Goal: Information Seeking & Learning: Learn about a topic

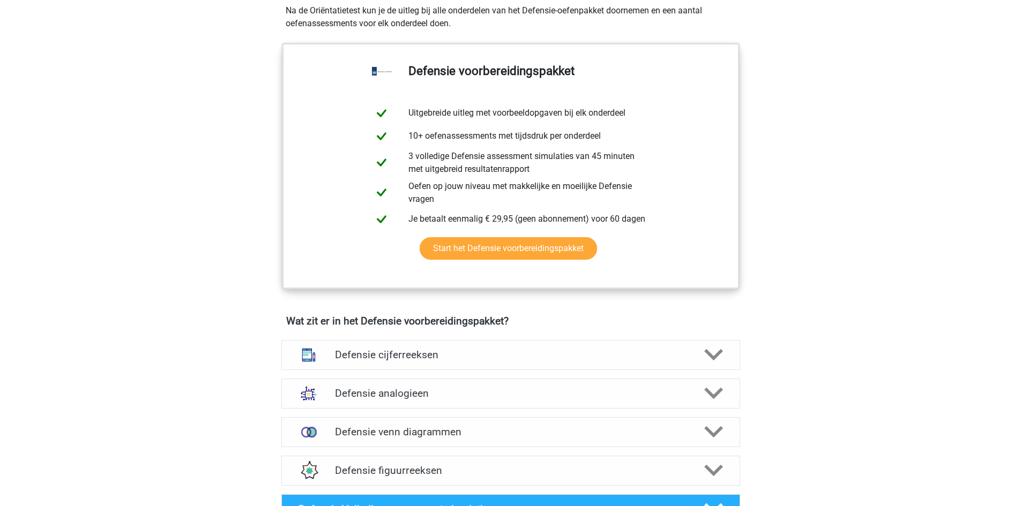
scroll to position [268, 0]
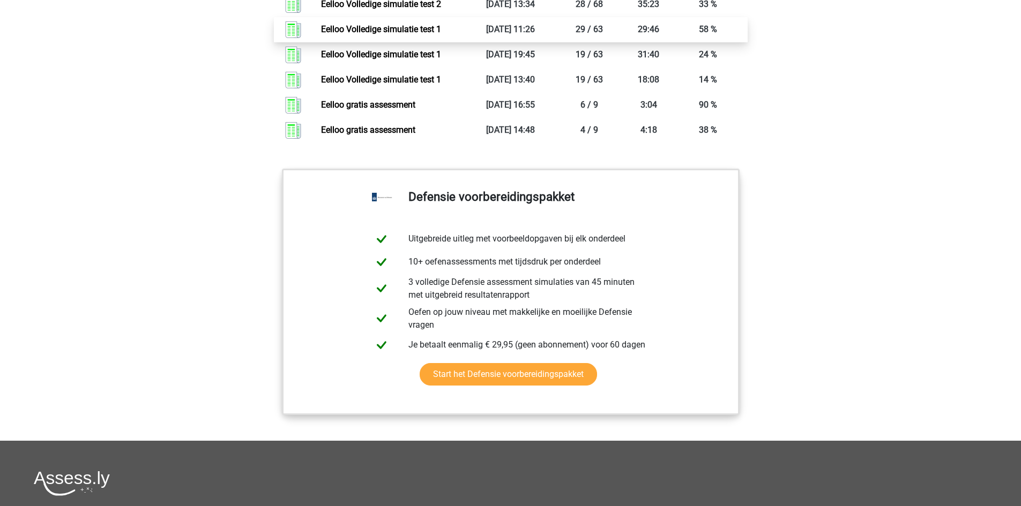
scroll to position [1071, 0]
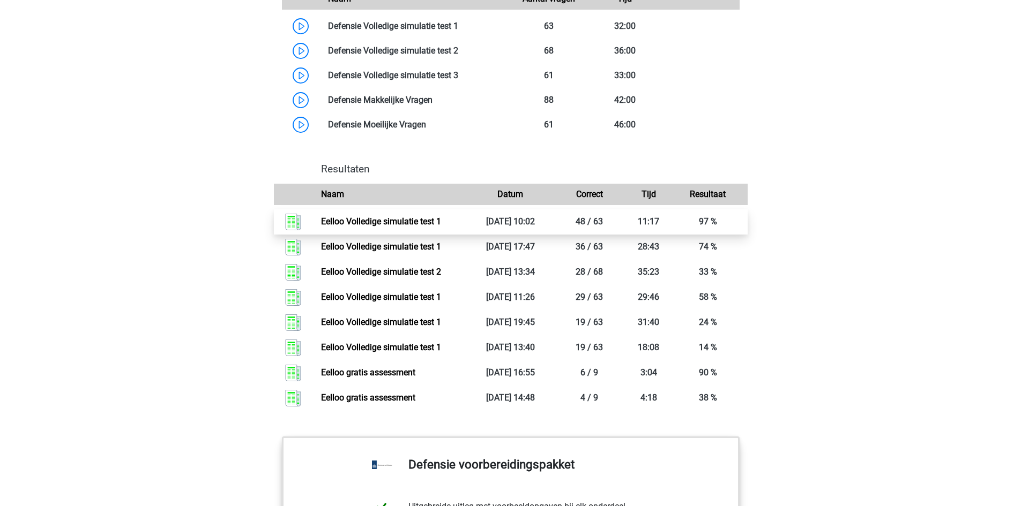
click at [441, 227] on link "Eelloo Volledige simulatie test 1" at bounding box center [381, 221] width 120 height 10
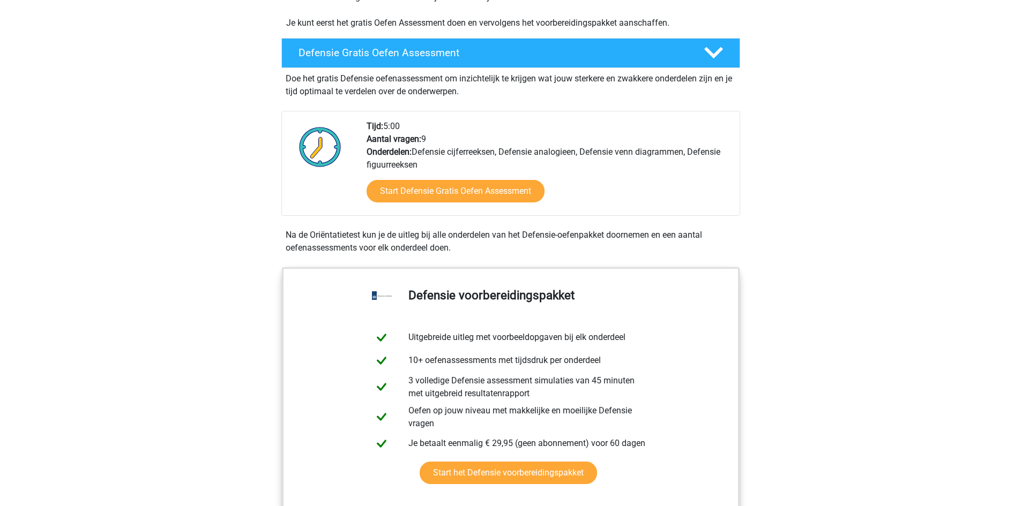
scroll to position [0, 0]
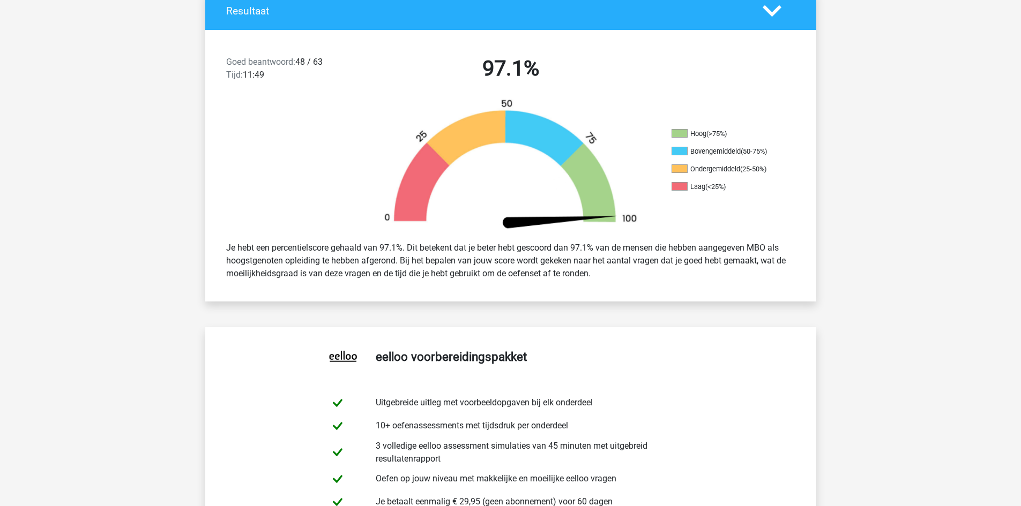
scroll to position [268, 0]
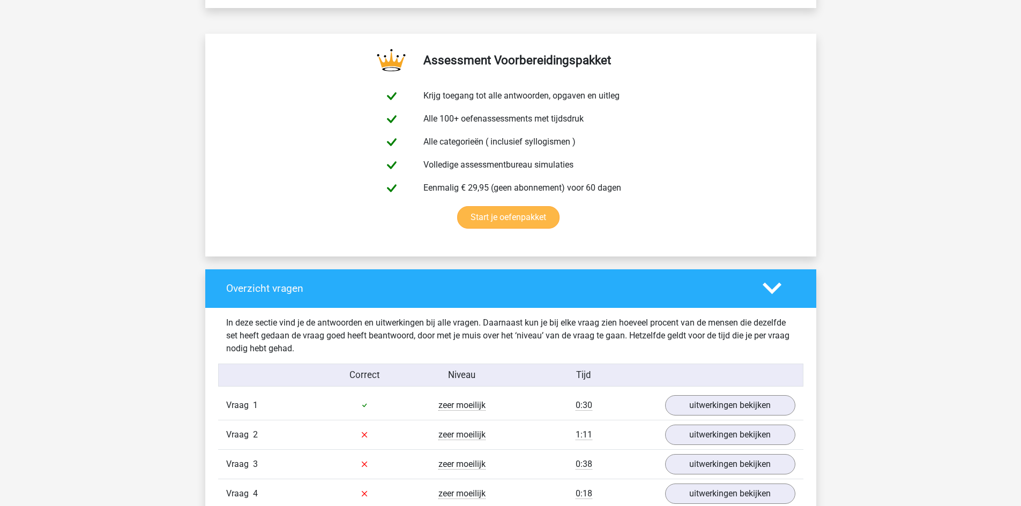
scroll to position [804, 0]
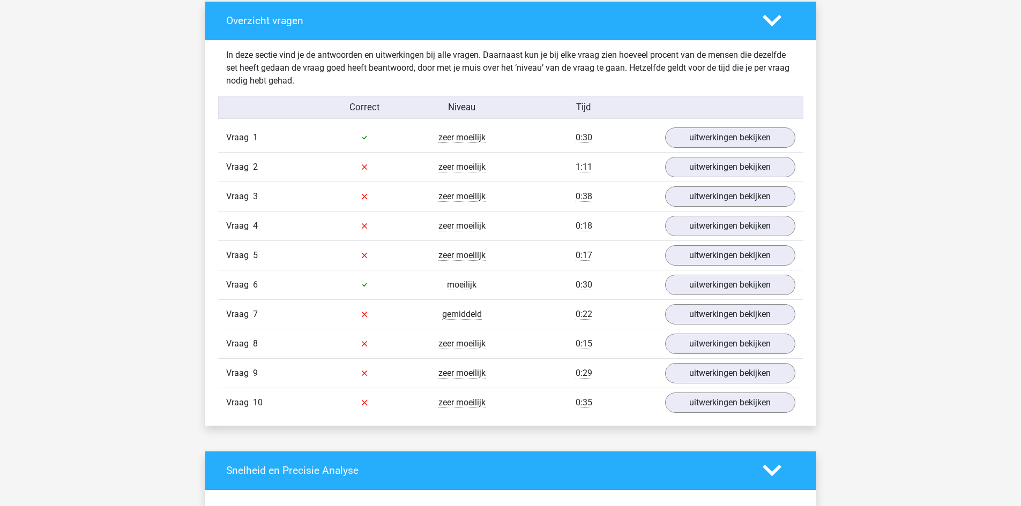
click at [733, 118] on div "Correct Niveau Tijd" at bounding box center [510, 107] width 585 height 23
click at [729, 130] on link "uitwerkingen bekijken" at bounding box center [729, 138] width 149 height 24
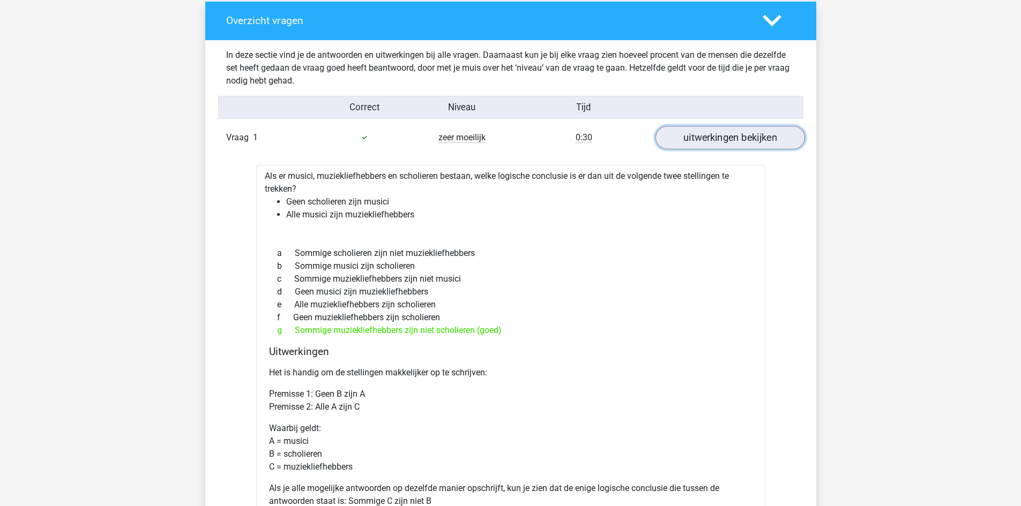
click at [729, 130] on link "uitwerkingen bekijken" at bounding box center [729, 138] width 149 height 24
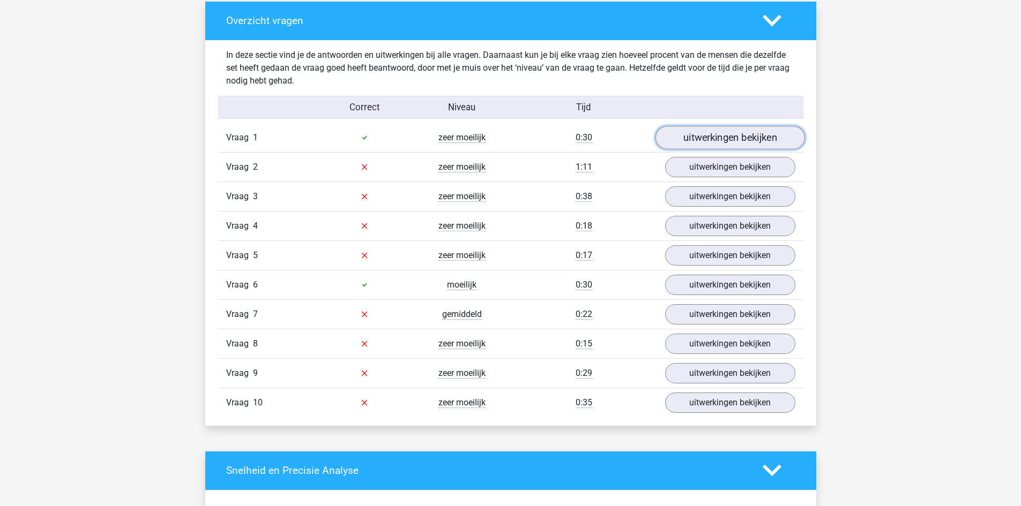
click at [728, 139] on link "uitwerkingen bekijken" at bounding box center [729, 138] width 149 height 24
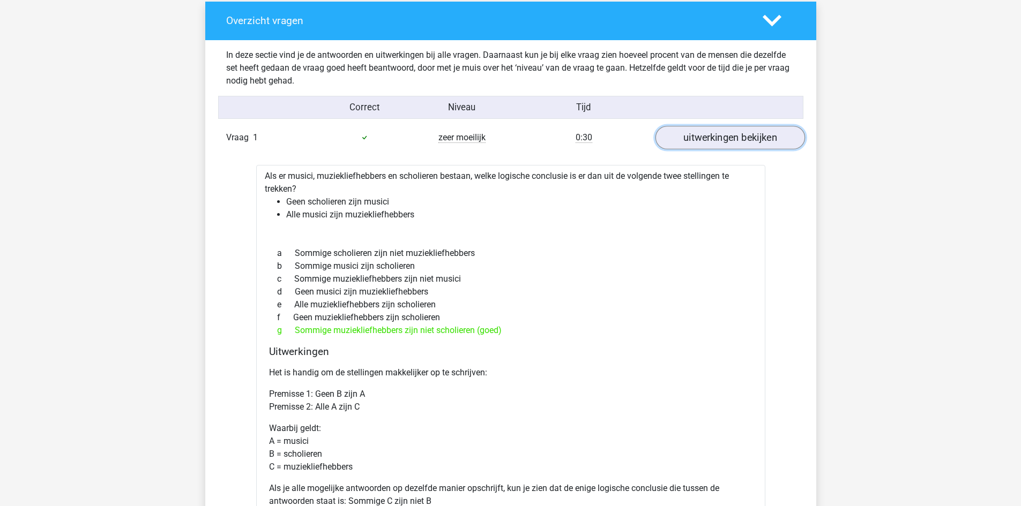
click at [753, 134] on link "uitwerkingen bekijken" at bounding box center [729, 138] width 149 height 24
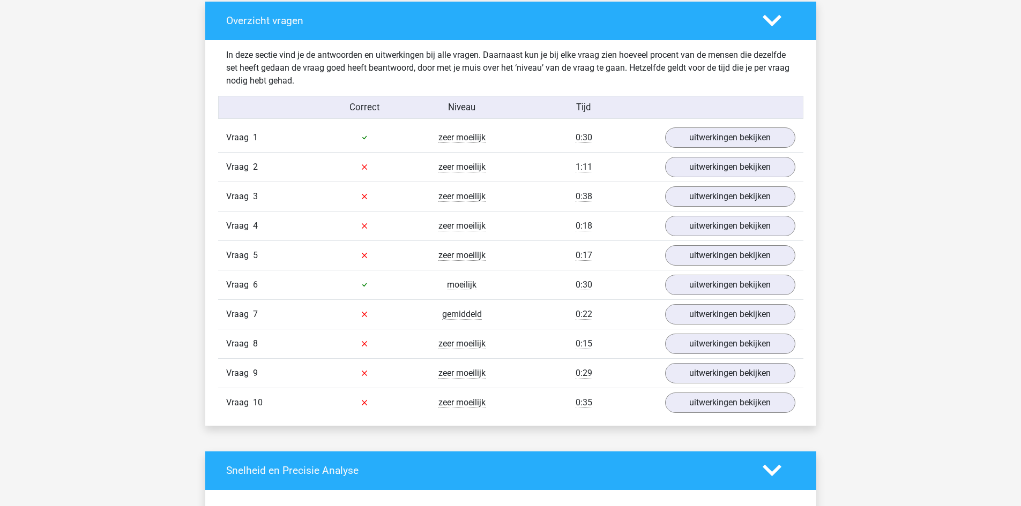
click at [748, 179] on div "Vraag 2 zeer moeilijk 1:11 uitwerkingen bekijken" at bounding box center [510, 166] width 585 height 29
click at [747, 175] on link "uitwerkingen bekijken" at bounding box center [729, 167] width 149 height 24
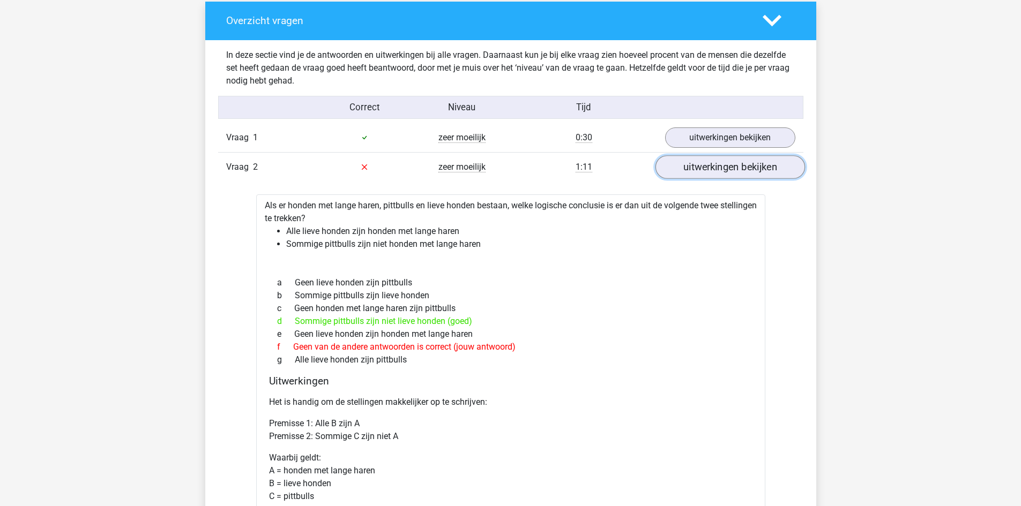
click at [759, 167] on link "uitwerkingen bekijken" at bounding box center [729, 167] width 149 height 24
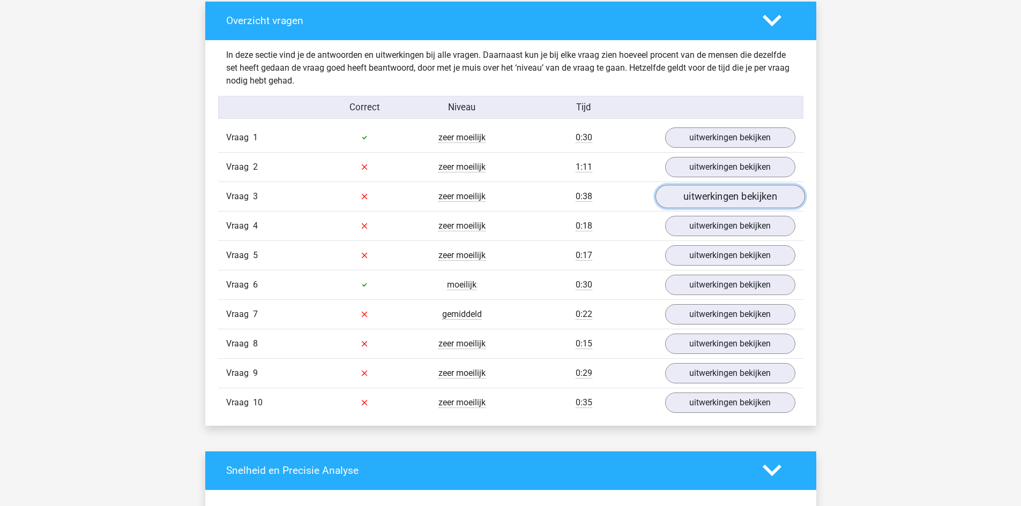
click at [760, 203] on link "uitwerkingen bekijken" at bounding box center [729, 197] width 149 height 24
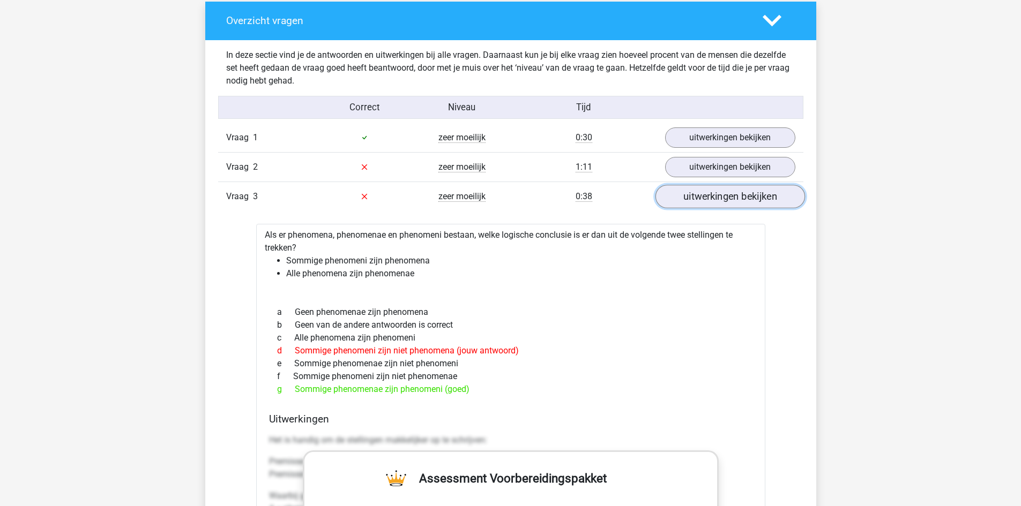
click at [762, 201] on link "uitwerkingen bekijken" at bounding box center [729, 197] width 149 height 24
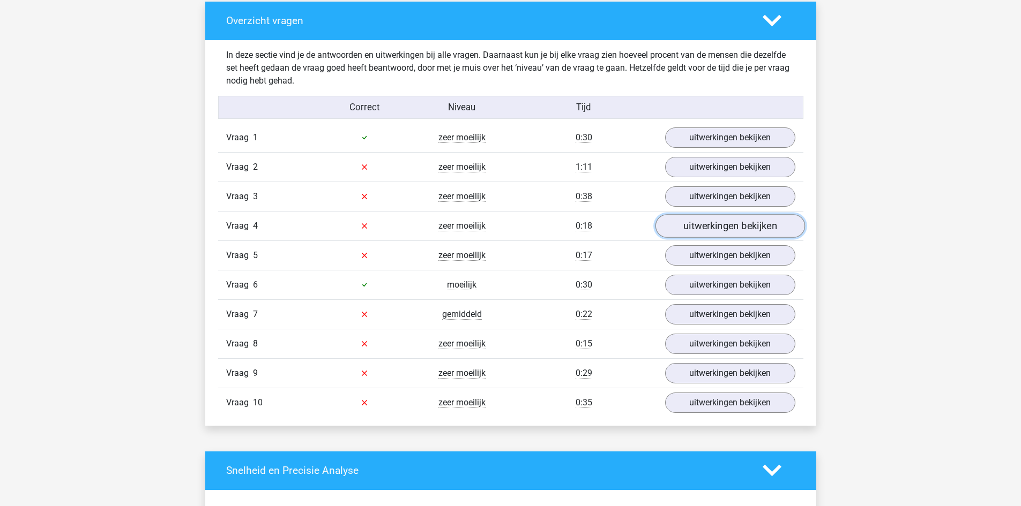
click at [760, 222] on link "uitwerkingen bekijken" at bounding box center [729, 226] width 149 height 24
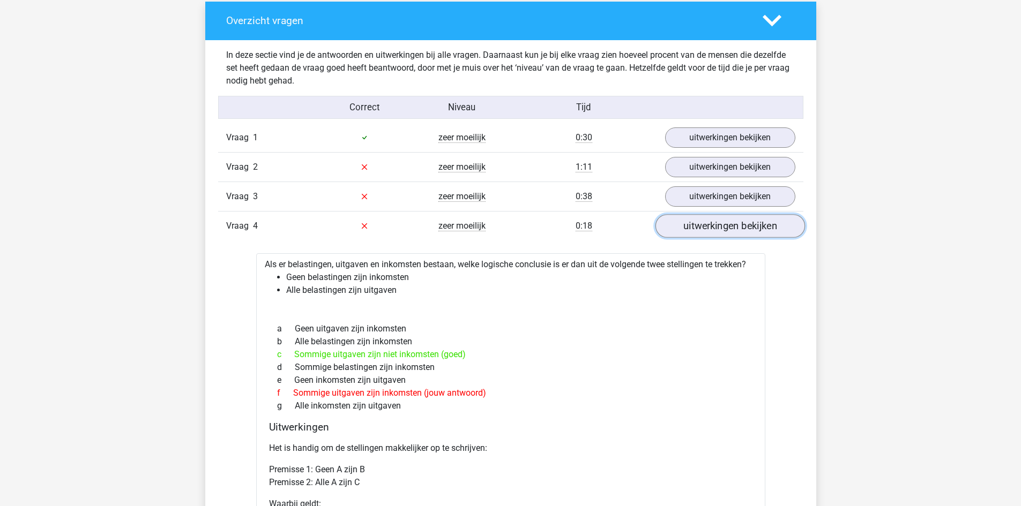
click at [760, 222] on link "uitwerkingen bekijken" at bounding box center [729, 226] width 149 height 24
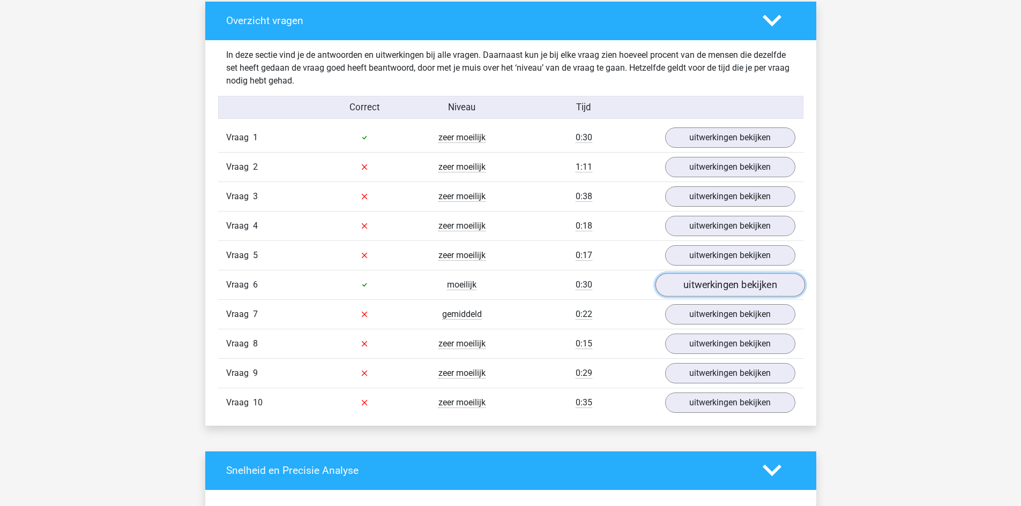
click at [731, 280] on link "uitwerkingen bekijken" at bounding box center [729, 285] width 149 height 24
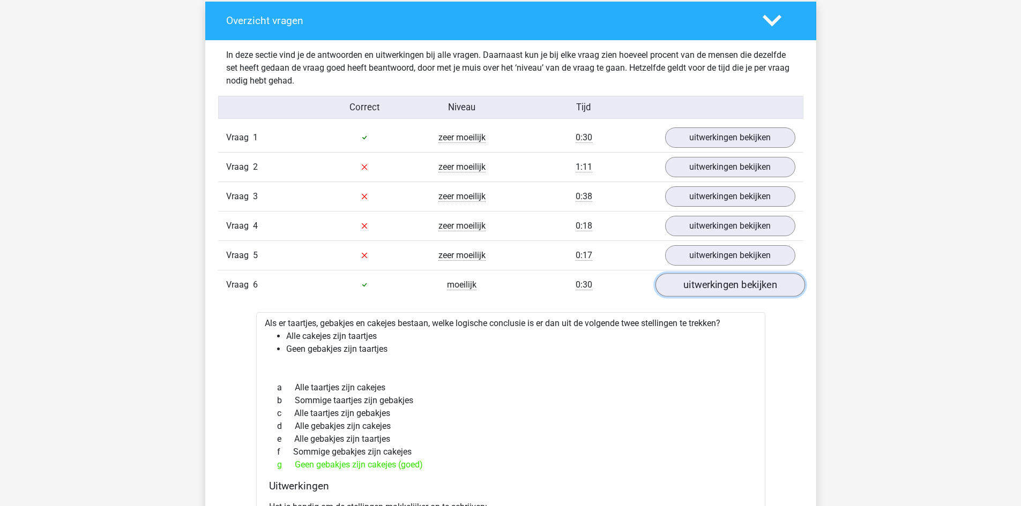
click at [731, 280] on link "uitwerkingen bekijken" at bounding box center [729, 285] width 149 height 24
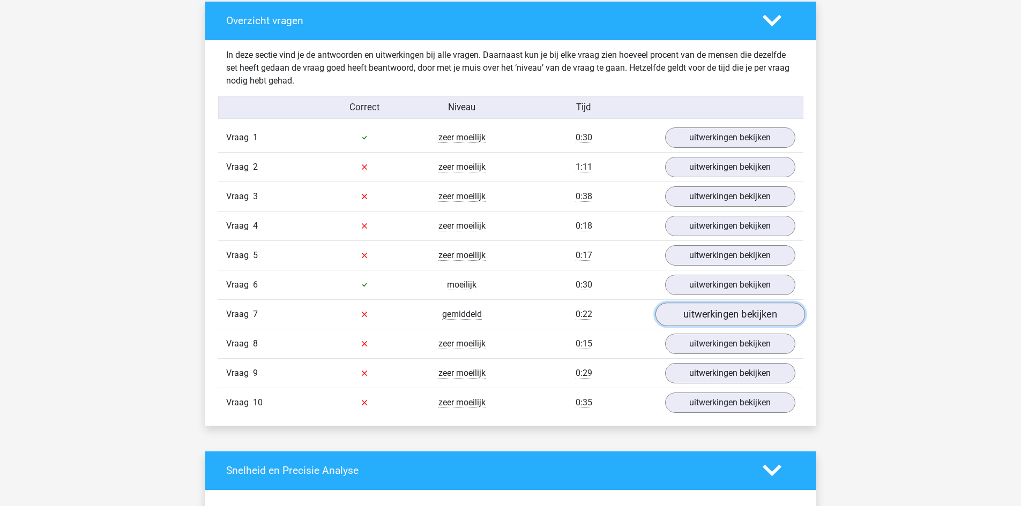
click at [716, 323] on link "uitwerkingen bekijken" at bounding box center [729, 315] width 149 height 24
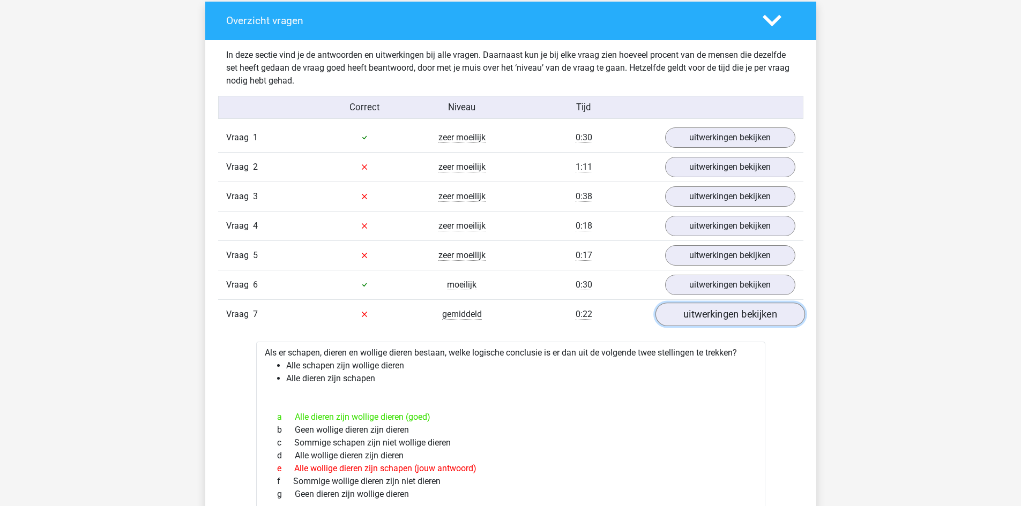
click at [716, 323] on link "uitwerkingen bekijken" at bounding box center [729, 315] width 149 height 24
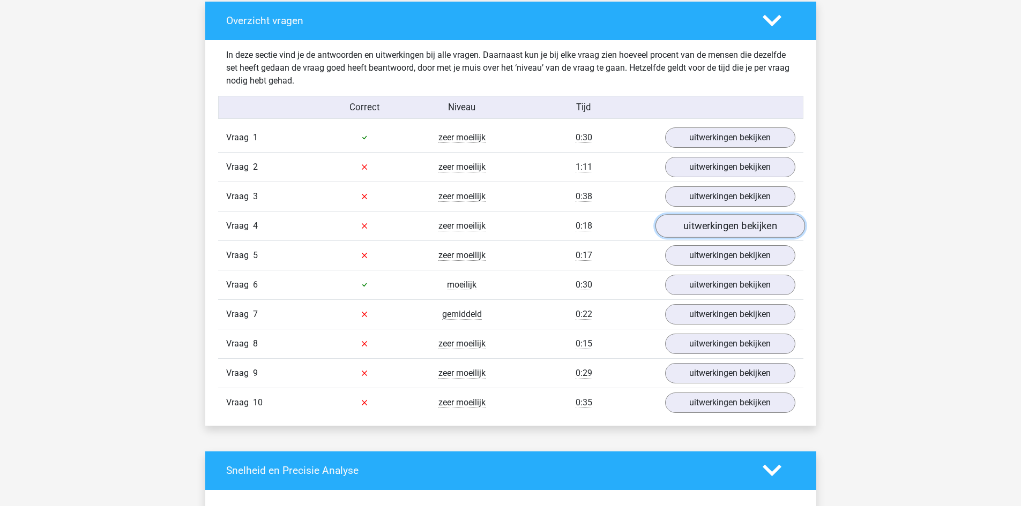
click at [721, 235] on link "uitwerkingen bekijken" at bounding box center [729, 226] width 149 height 24
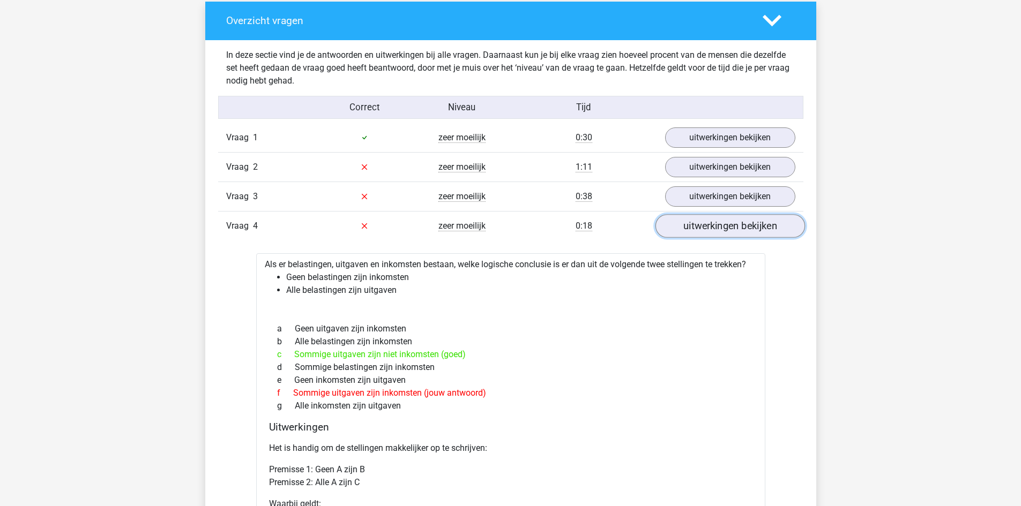
click at [721, 234] on link "uitwerkingen bekijken" at bounding box center [729, 226] width 149 height 24
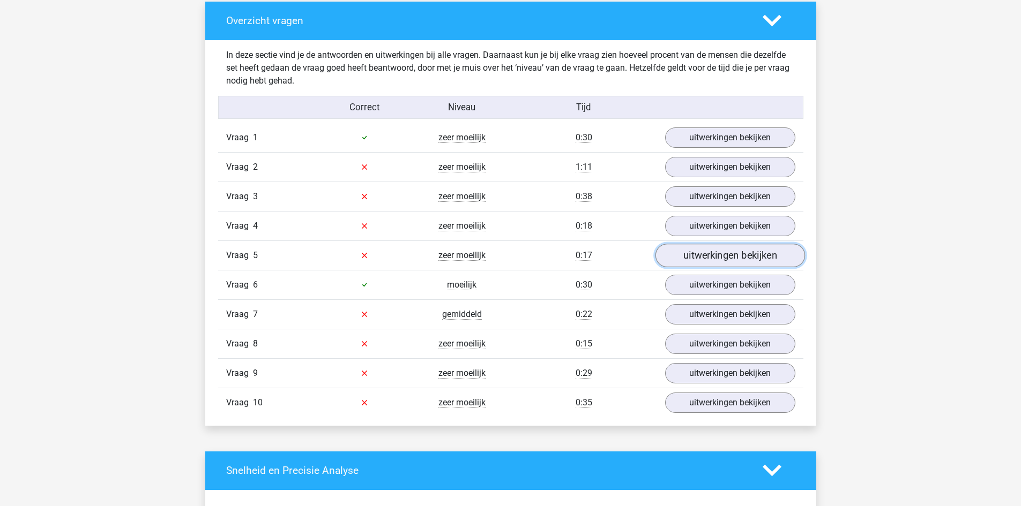
click at [721, 253] on link "uitwerkingen bekijken" at bounding box center [729, 256] width 149 height 24
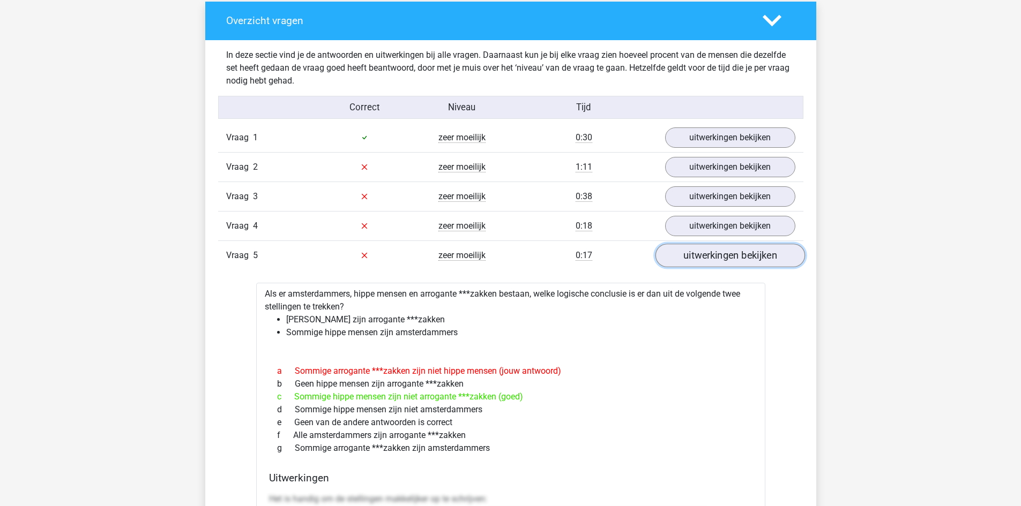
click at [721, 253] on link "uitwerkingen bekijken" at bounding box center [729, 256] width 149 height 24
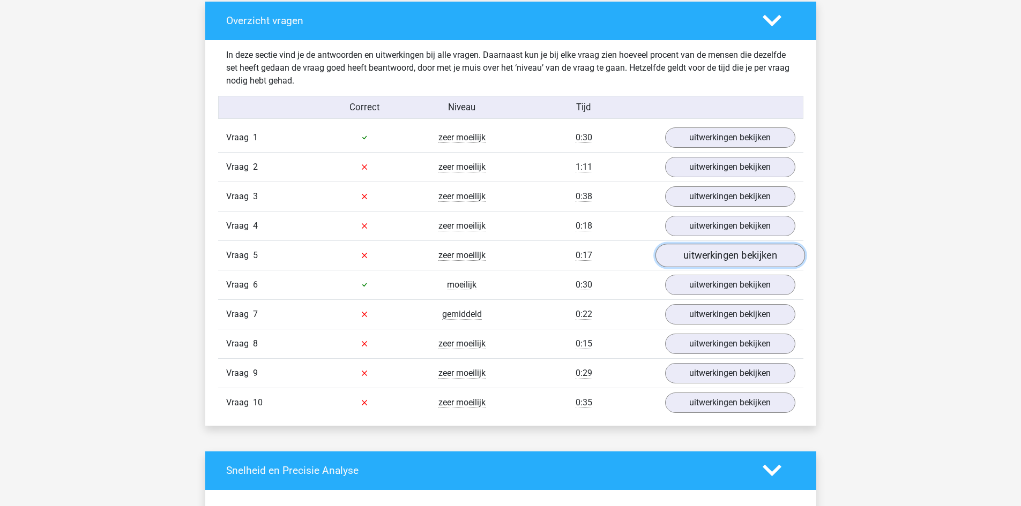
scroll to position [1071, 0]
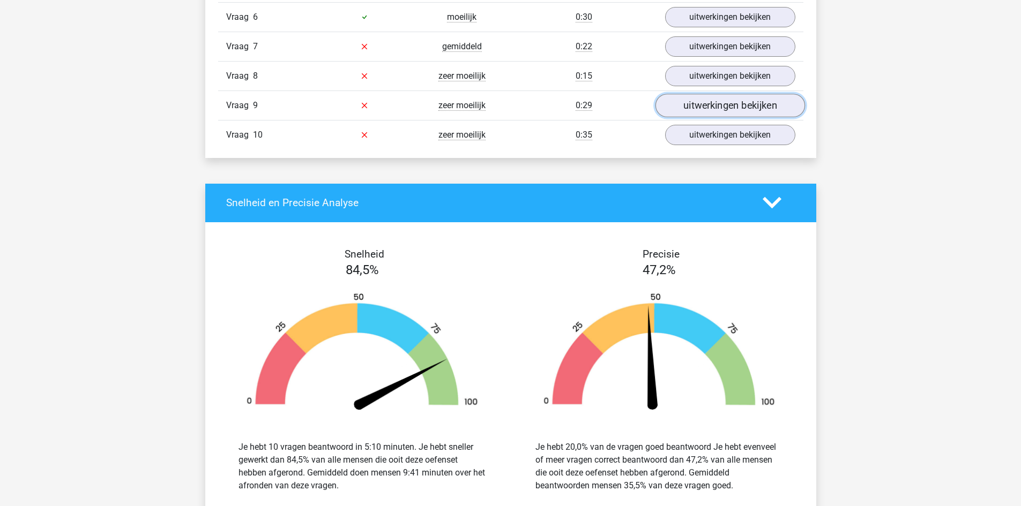
click at [730, 106] on link "uitwerkingen bekijken" at bounding box center [729, 106] width 149 height 24
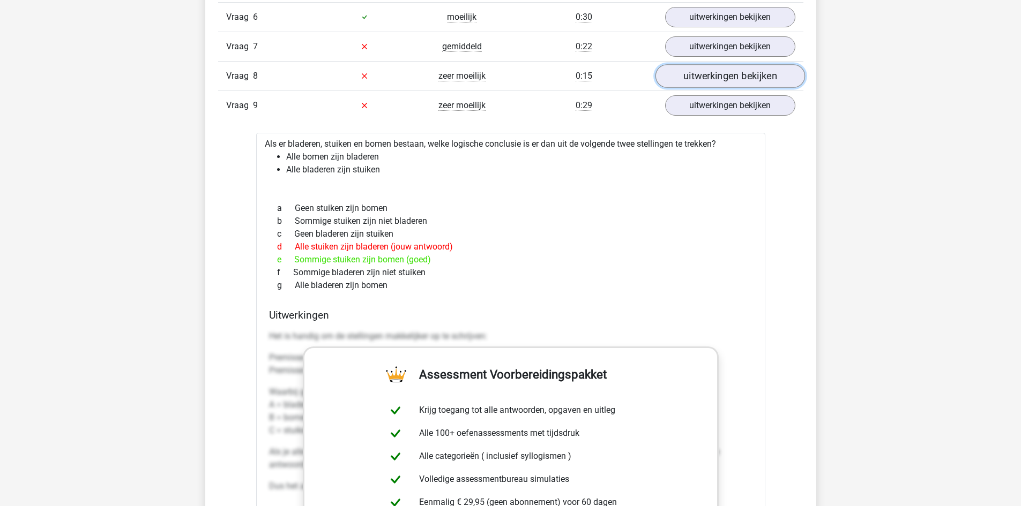
click at [733, 70] on link "uitwerkingen bekijken" at bounding box center [729, 76] width 149 height 24
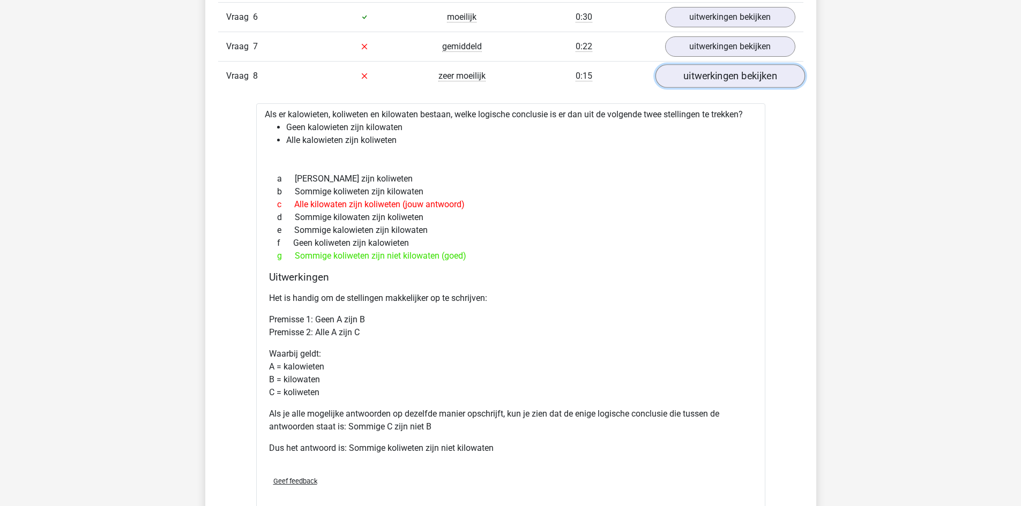
click at [760, 82] on link "uitwerkingen bekijken" at bounding box center [729, 76] width 149 height 24
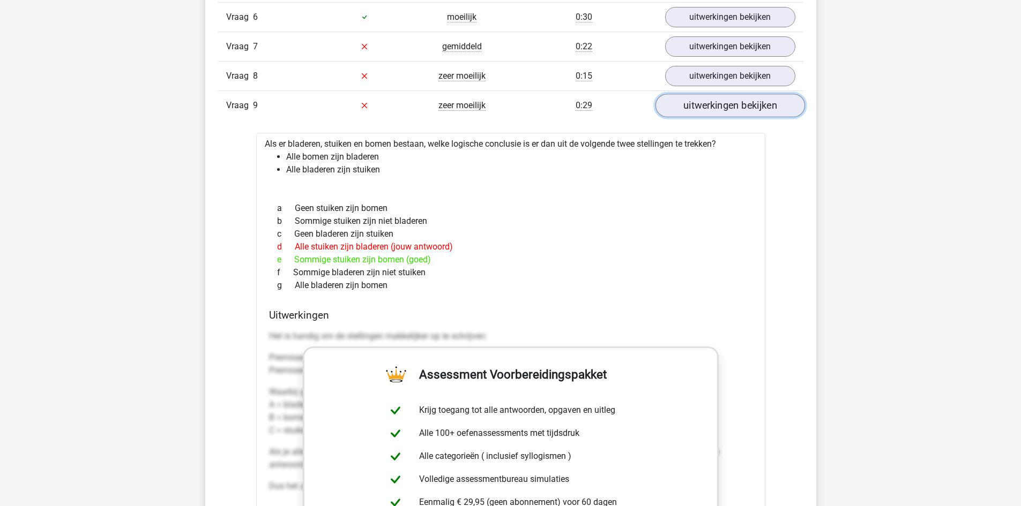
click at [746, 113] on link "uitwerkingen bekijken" at bounding box center [729, 106] width 149 height 24
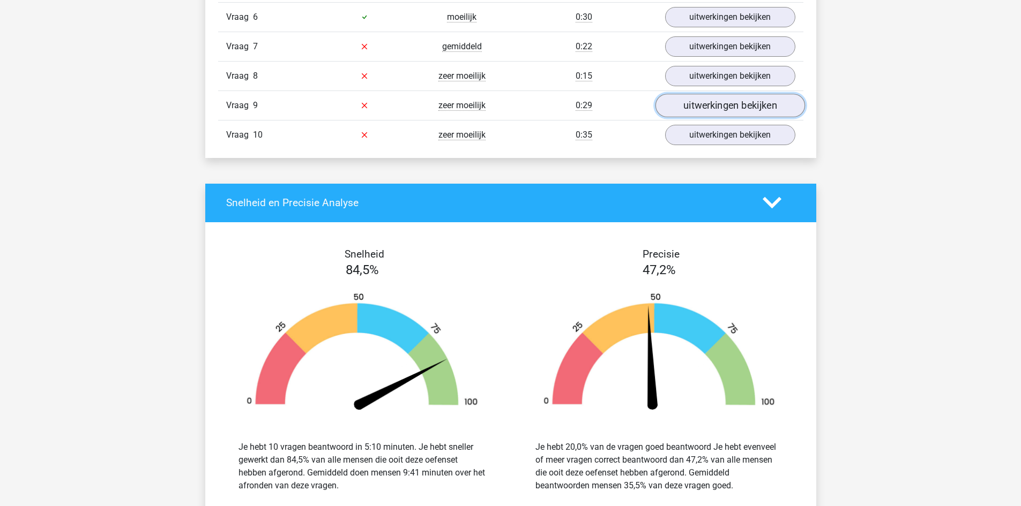
click at [746, 113] on link "uitwerkingen bekijken" at bounding box center [729, 106] width 149 height 24
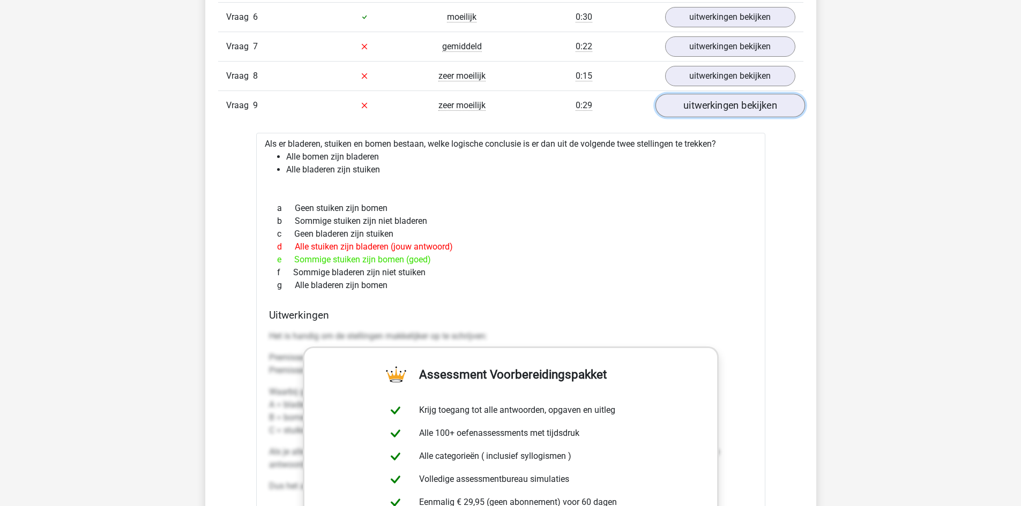
click at [740, 112] on link "uitwerkingen bekijken" at bounding box center [729, 106] width 149 height 24
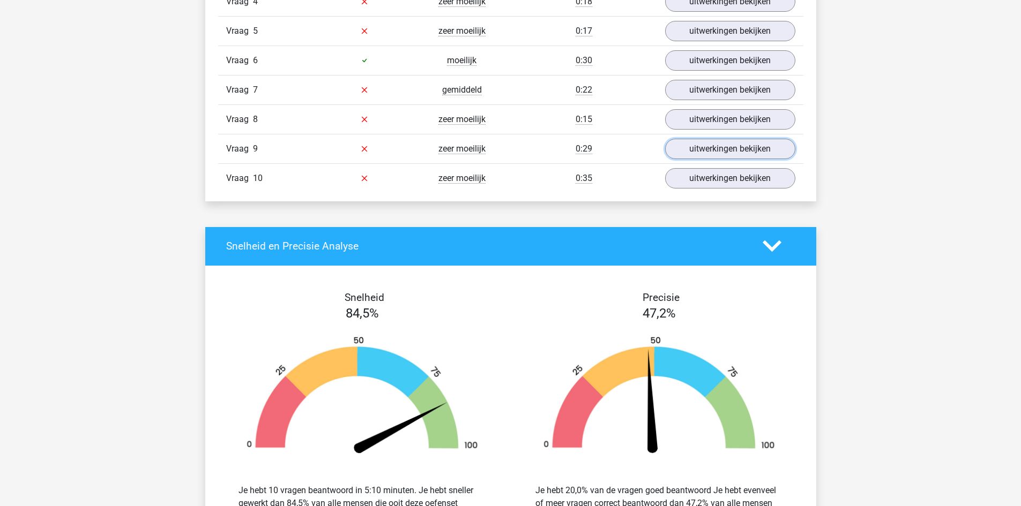
scroll to position [804, 0]
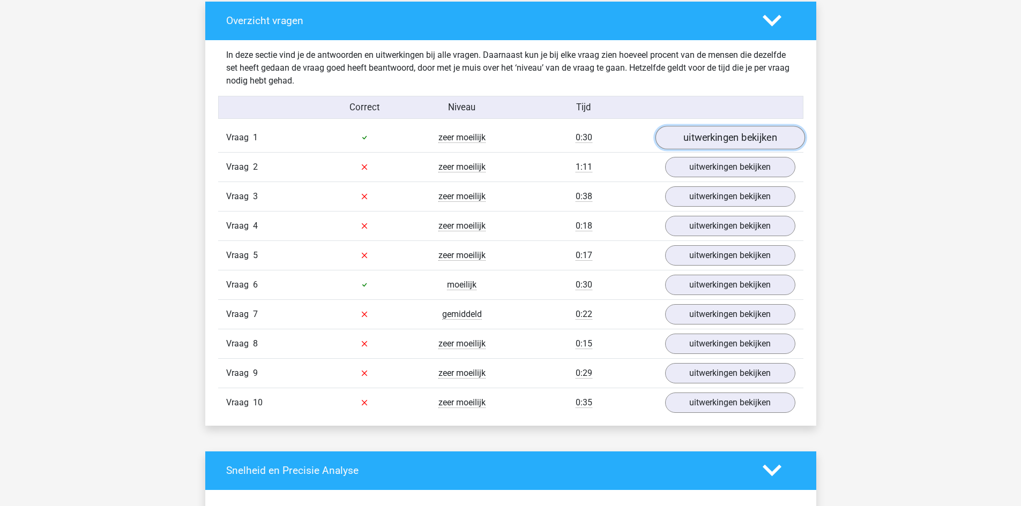
click at [724, 138] on link "uitwerkingen bekijken" at bounding box center [729, 138] width 149 height 24
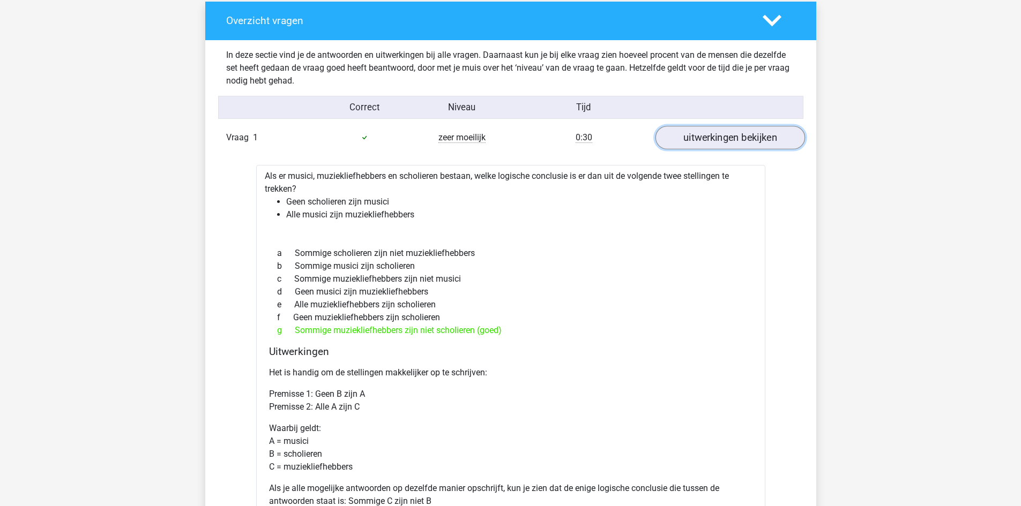
click at [724, 138] on link "uitwerkingen bekijken" at bounding box center [729, 138] width 149 height 24
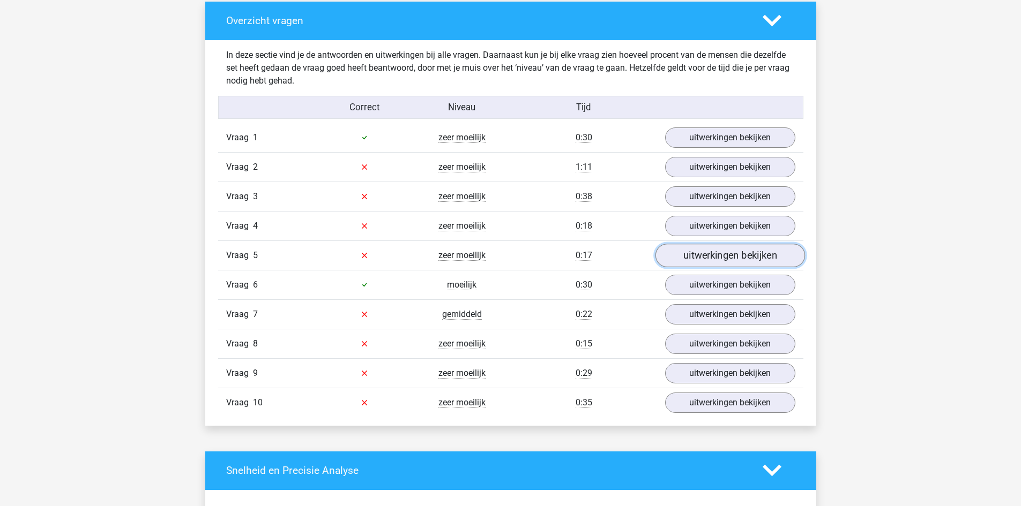
click at [745, 263] on link "uitwerkingen bekijken" at bounding box center [729, 256] width 149 height 24
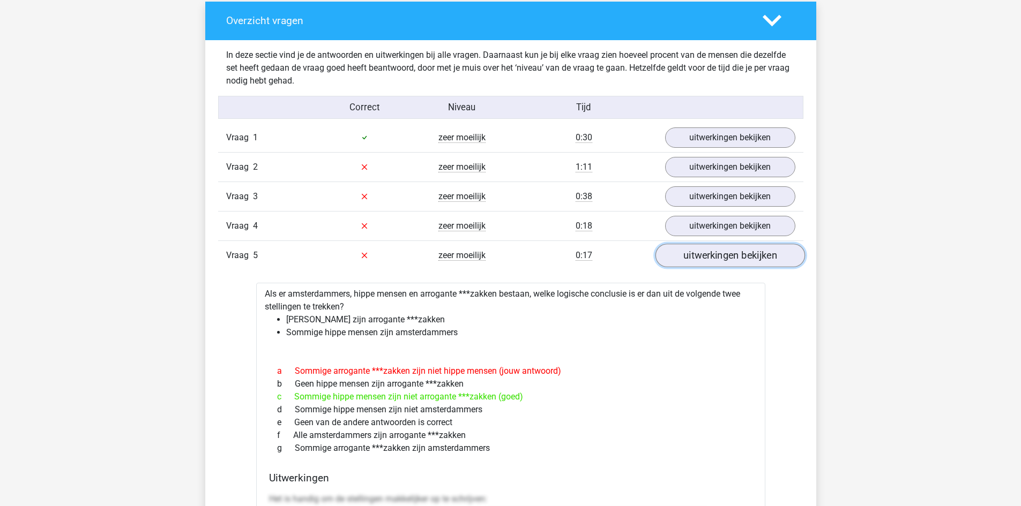
click at [745, 263] on link "uitwerkingen bekijken" at bounding box center [729, 256] width 149 height 24
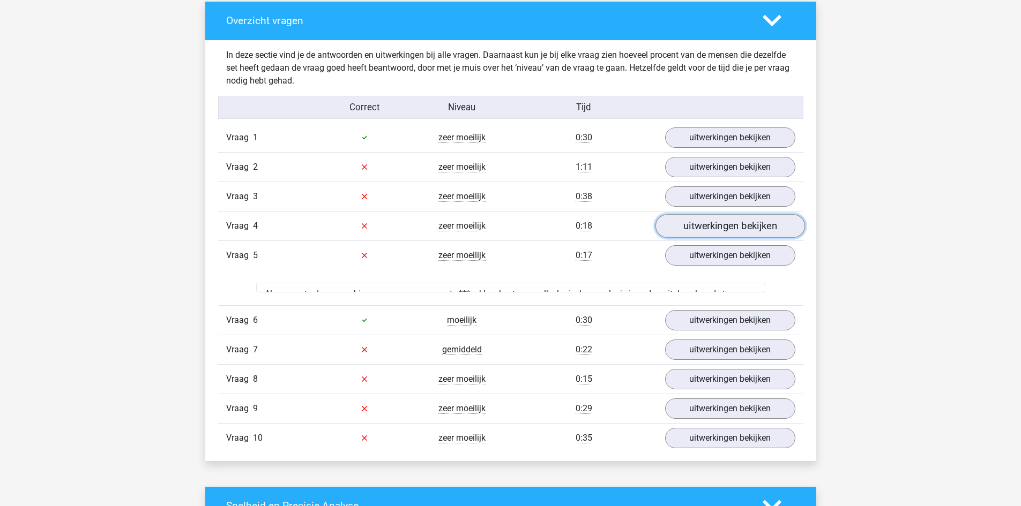
click at [735, 224] on link "uitwerkingen bekijken" at bounding box center [729, 226] width 149 height 24
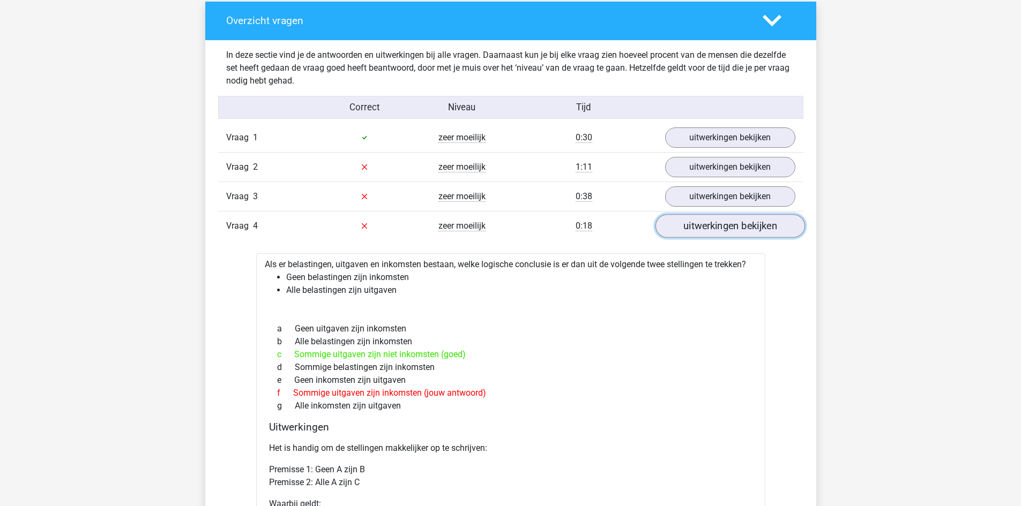
drag, startPoint x: 766, startPoint y: 223, endPoint x: 775, endPoint y: 232, distance: 12.9
click at [765, 223] on link "uitwerkingen bekijken" at bounding box center [729, 226] width 149 height 24
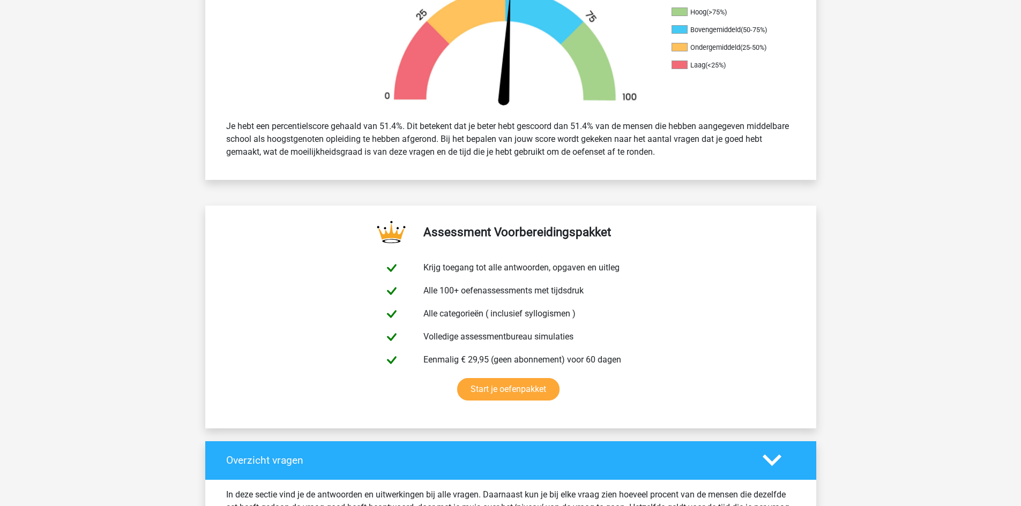
scroll to position [268, 0]
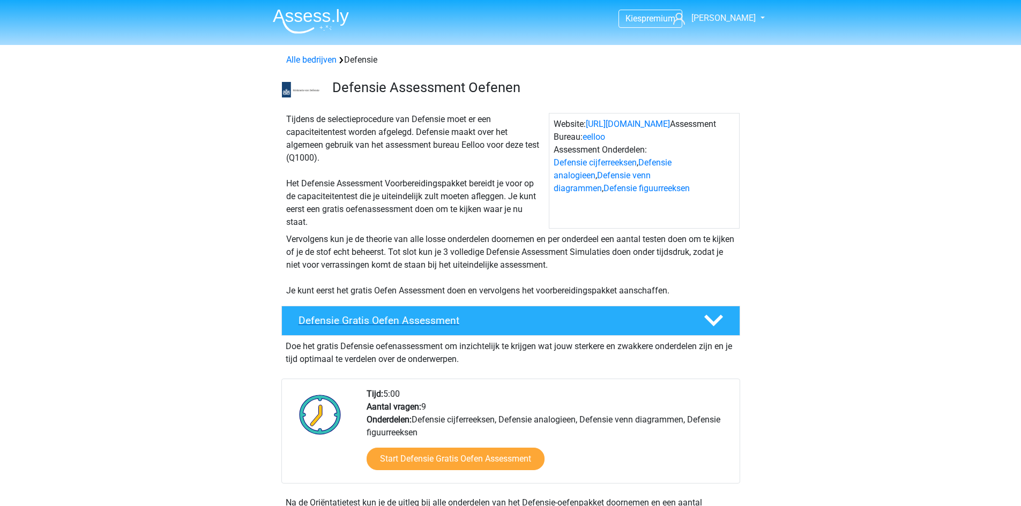
click at [629, 325] on h4 "Defensie Gratis Oefen Assessment" at bounding box center [492, 320] width 388 height 12
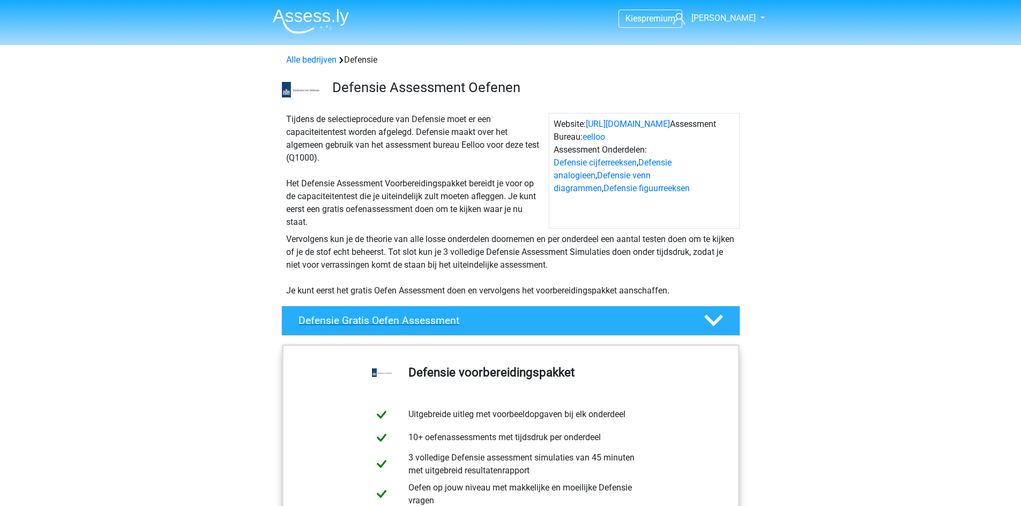
click at [629, 325] on h4 "Defensie Gratis Oefen Assessment" at bounding box center [492, 320] width 388 height 12
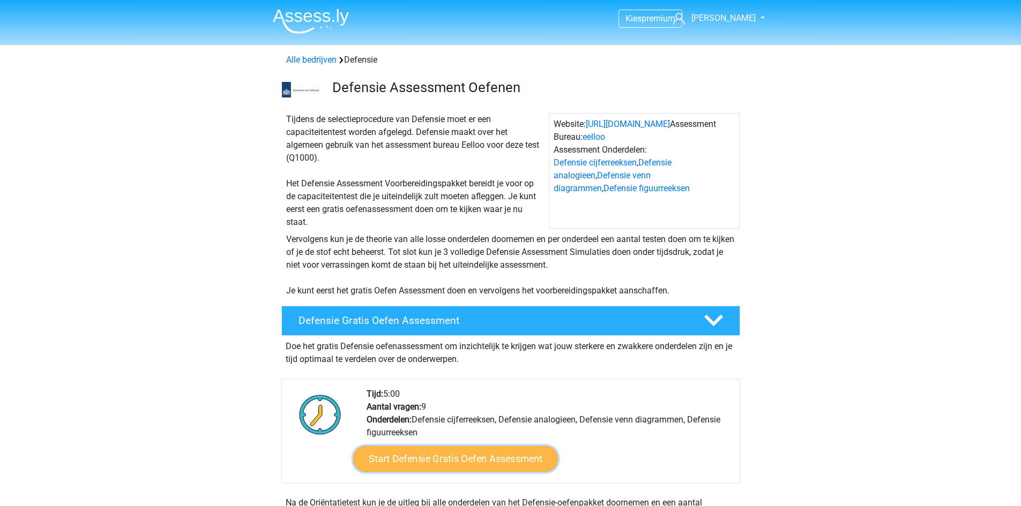
click at [489, 456] on link "Start Defensie Gratis Oefen Assessment" at bounding box center [455, 459] width 205 height 26
click at [462, 320] on h4 "Defensie Gratis Oefen Assessment" at bounding box center [492, 320] width 388 height 12
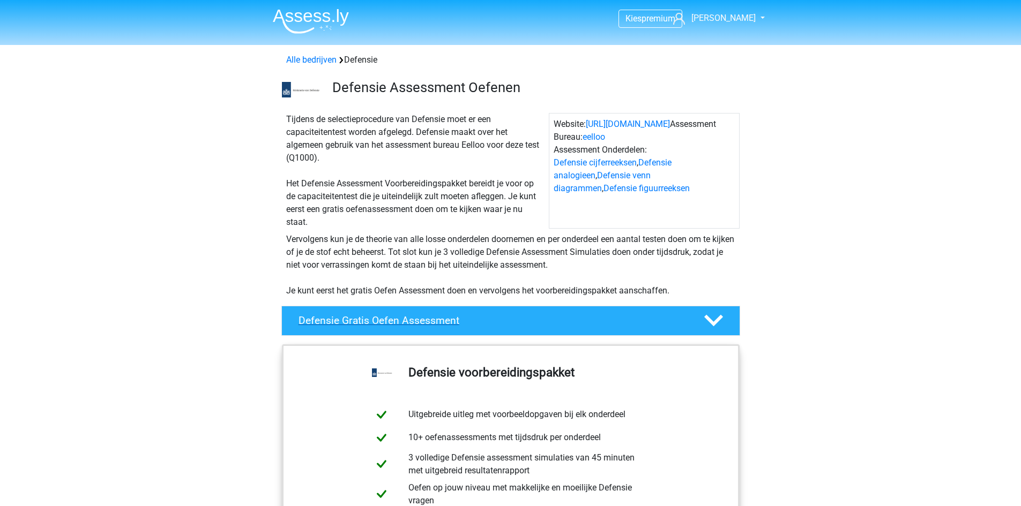
click at [462, 320] on h4 "Defensie Gratis Oefen Assessment" at bounding box center [492, 320] width 388 height 12
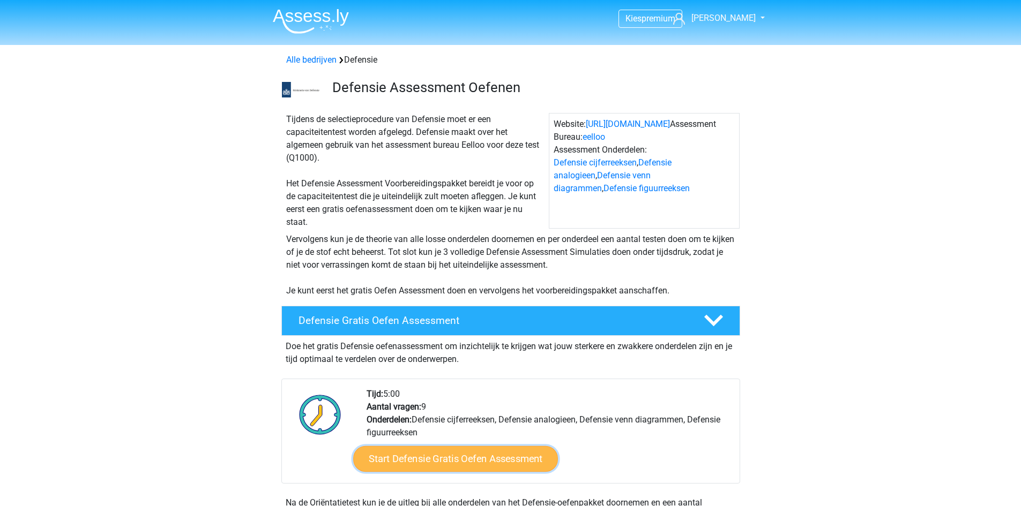
click at [469, 461] on link "Start Defensie Gratis Oefen Assessment" at bounding box center [455, 459] width 205 height 26
click at [468, 449] on link "Start Defensie Gratis Oefen Assessment" at bounding box center [455, 459] width 205 height 26
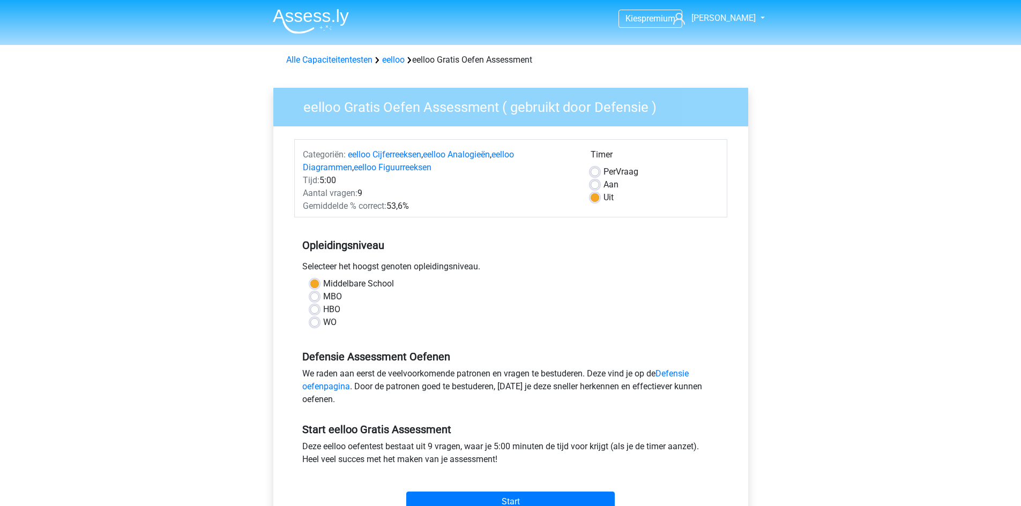
click at [323, 293] on label "MBO" at bounding box center [332, 296] width 19 height 13
click at [314, 293] on input "MBO" at bounding box center [314, 295] width 9 height 11
radio input "true"
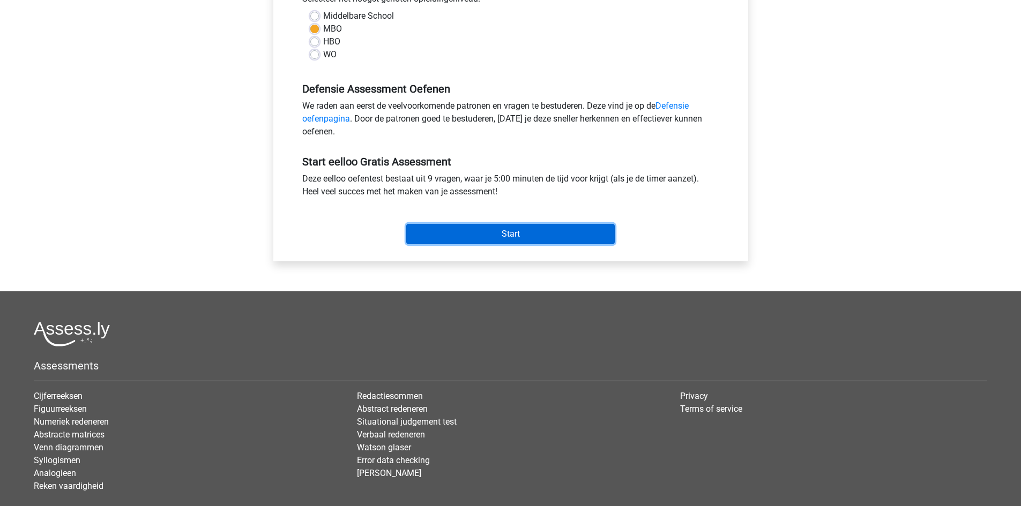
click at [506, 239] on input "Start" at bounding box center [510, 234] width 208 height 20
click at [462, 231] on input "Start" at bounding box center [510, 234] width 208 height 20
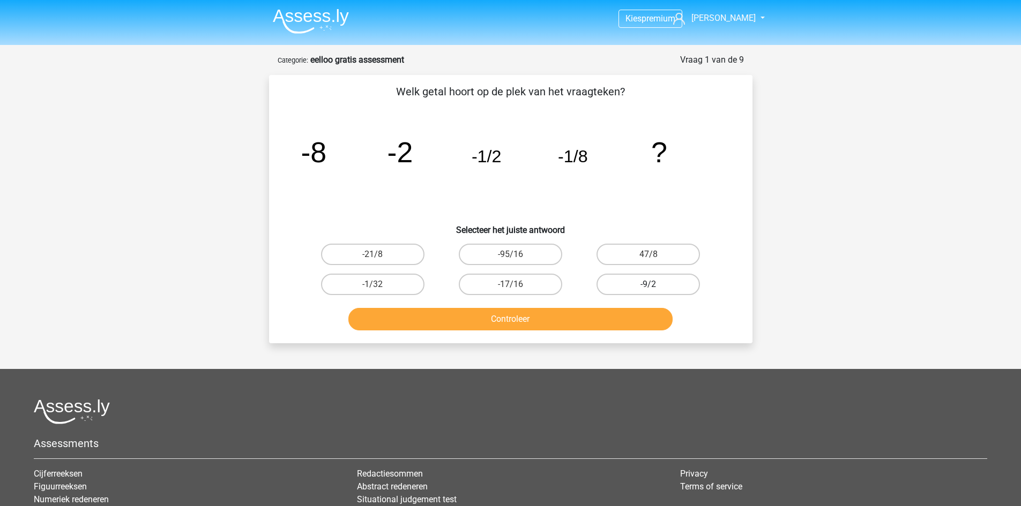
click at [625, 281] on label "-9/2" at bounding box center [647, 284] width 103 height 21
click at [648, 284] on input "-9/2" at bounding box center [651, 287] width 7 height 7
radio input "true"
click at [617, 316] on button "Controleer" at bounding box center [510, 319] width 324 height 23
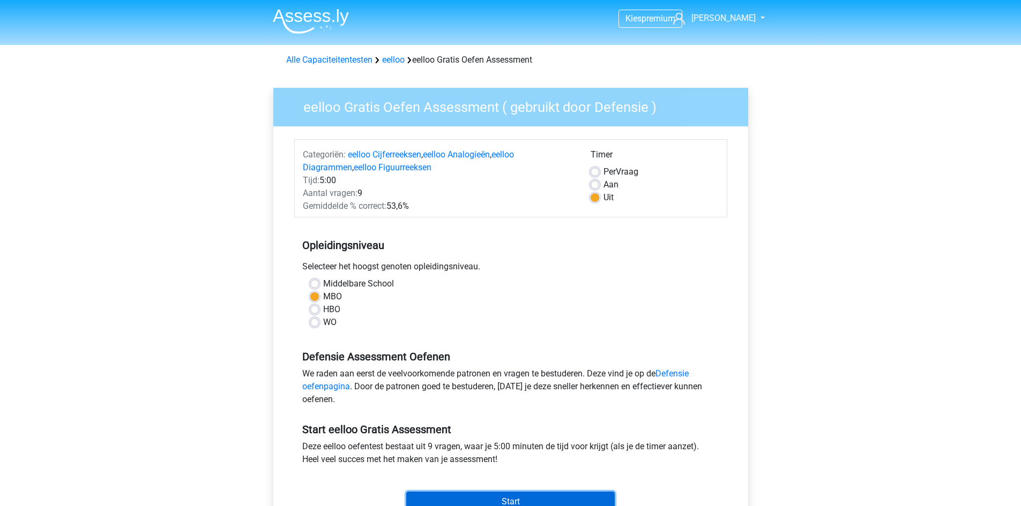
click at [462, 493] on input "Start" at bounding box center [510, 502] width 208 height 20
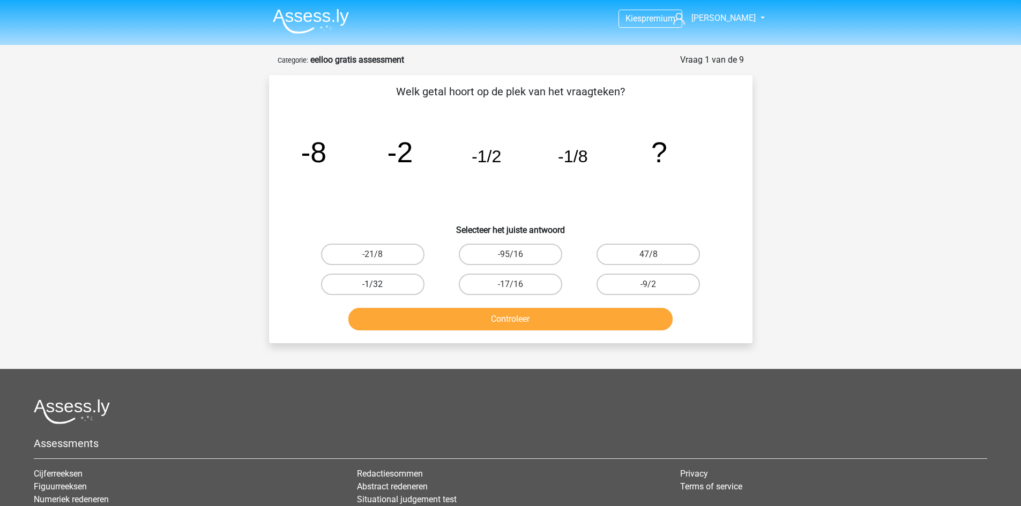
click at [393, 286] on label "-1/32" at bounding box center [372, 284] width 103 height 21
click at [379, 286] on input "-1/32" at bounding box center [375, 287] width 7 height 7
radio input "true"
click at [446, 319] on button "Controleer" at bounding box center [510, 319] width 324 height 23
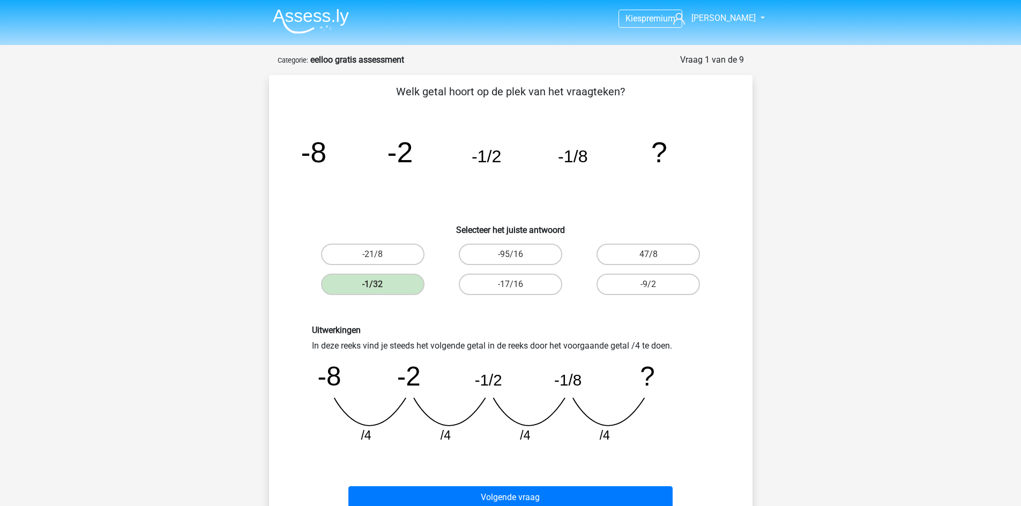
scroll to position [268, 0]
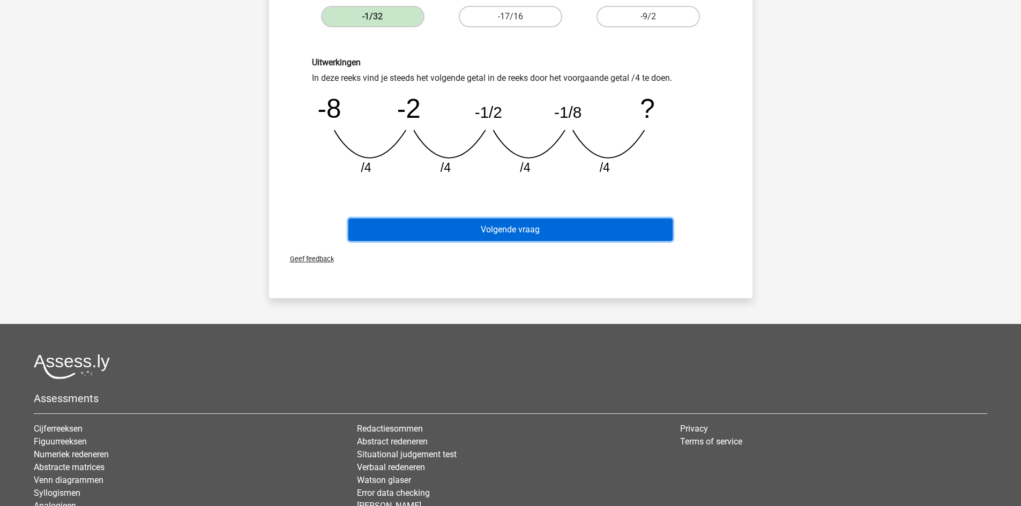
click at [511, 230] on button "Volgende vraag" at bounding box center [510, 230] width 324 height 23
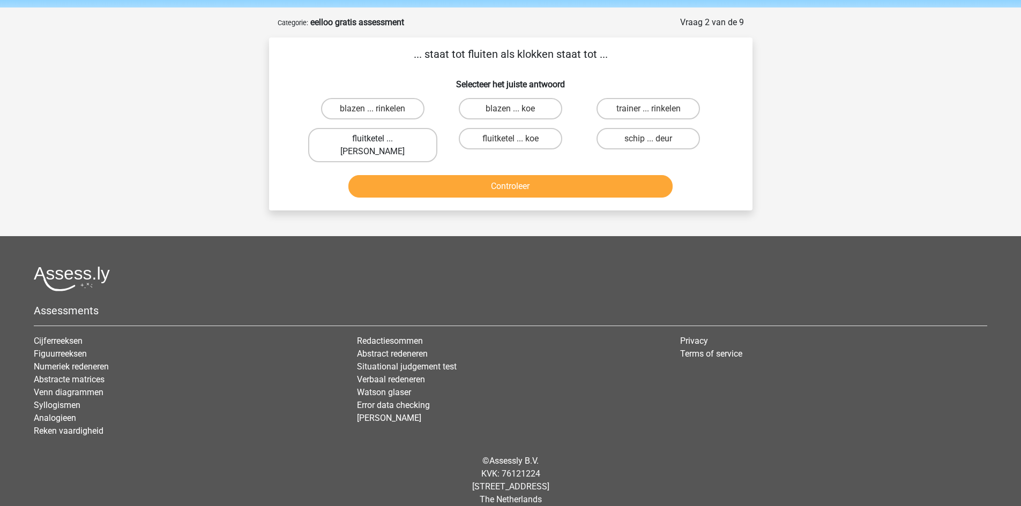
click at [394, 136] on label "fluitketel ... luiden" at bounding box center [372, 145] width 129 height 34
click at [379, 139] on input "fluitketel ... luiden" at bounding box center [375, 142] width 7 height 7
radio input "true"
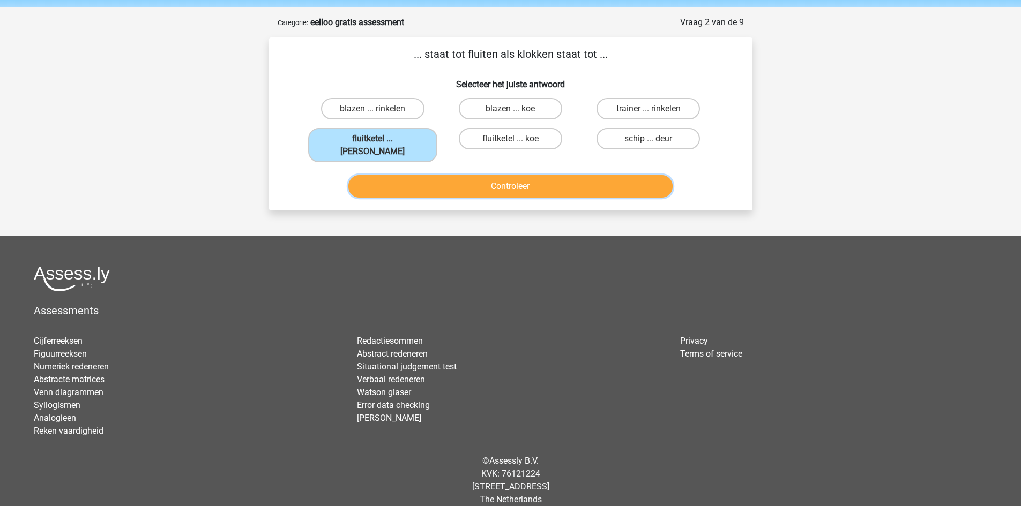
click at [440, 175] on button "Controleer" at bounding box center [510, 186] width 324 height 23
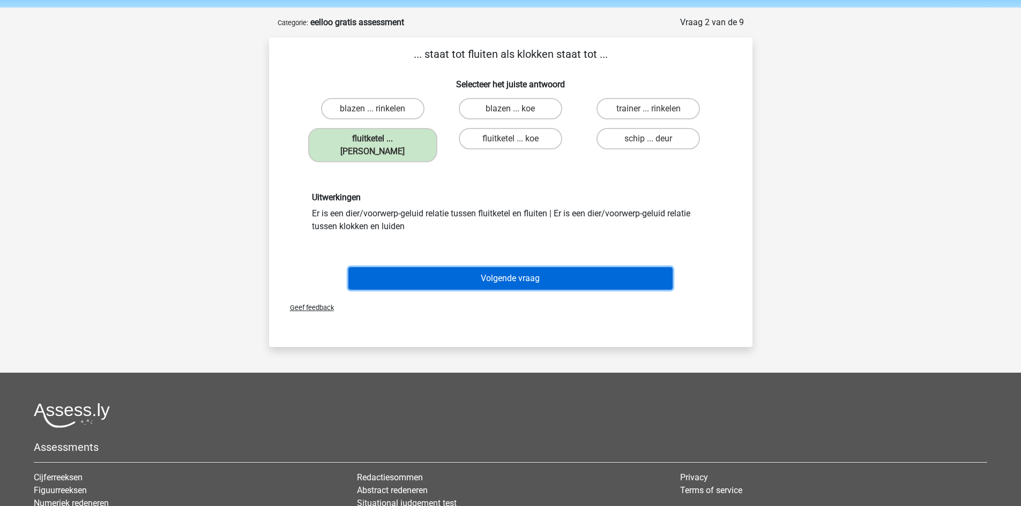
click at [512, 268] on button "Volgende vraag" at bounding box center [510, 278] width 324 height 23
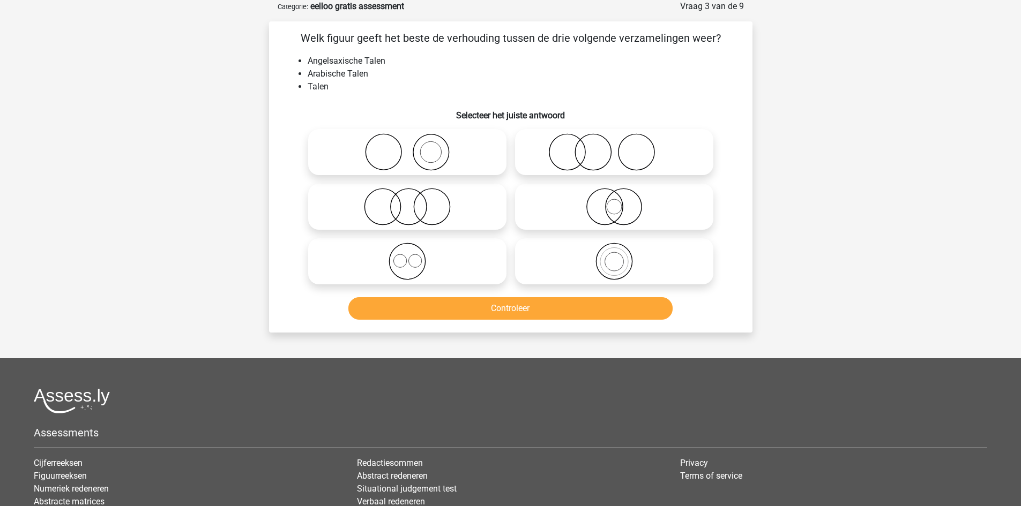
drag, startPoint x: 447, startPoint y: 270, endPoint x: 441, endPoint y: 271, distance: 5.4
click at [443, 271] on icon at bounding box center [407, 262] width 190 height 38
click at [414, 256] on input "radio" at bounding box center [410, 252] width 7 height 7
radio input "true"
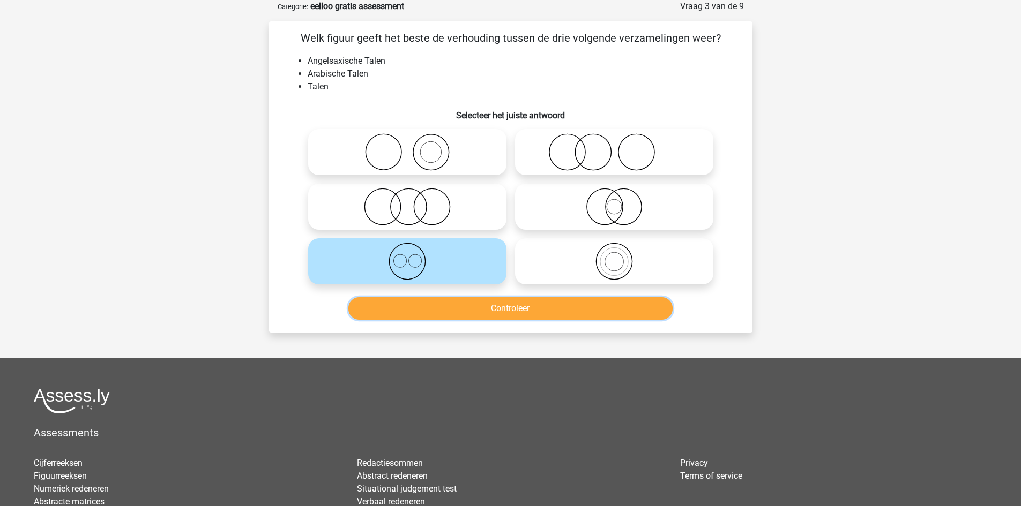
click at [452, 319] on button "Controleer" at bounding box center [510, 308] width 324 height 23
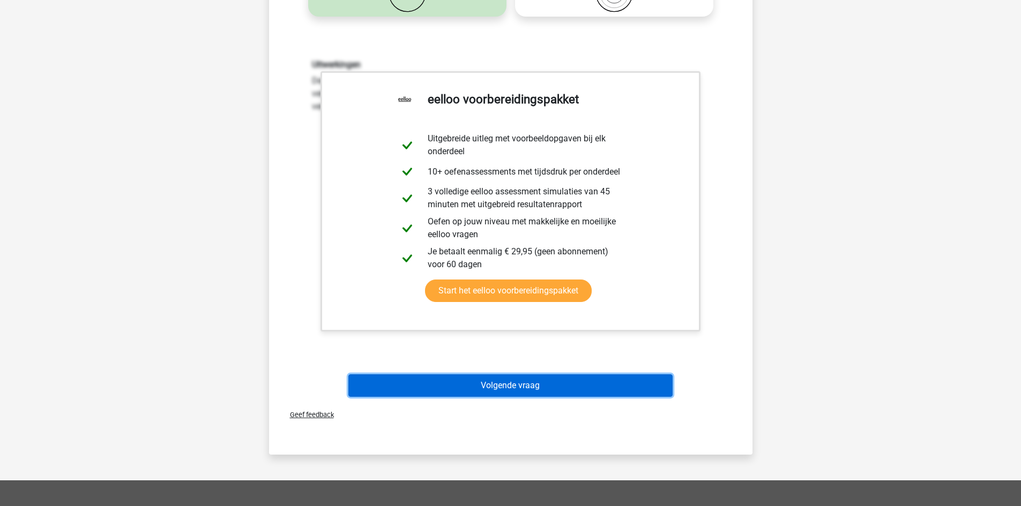
click at [498, 390] on button "Volgende vraag" at bounding box center [510, 385] width 324 height 23
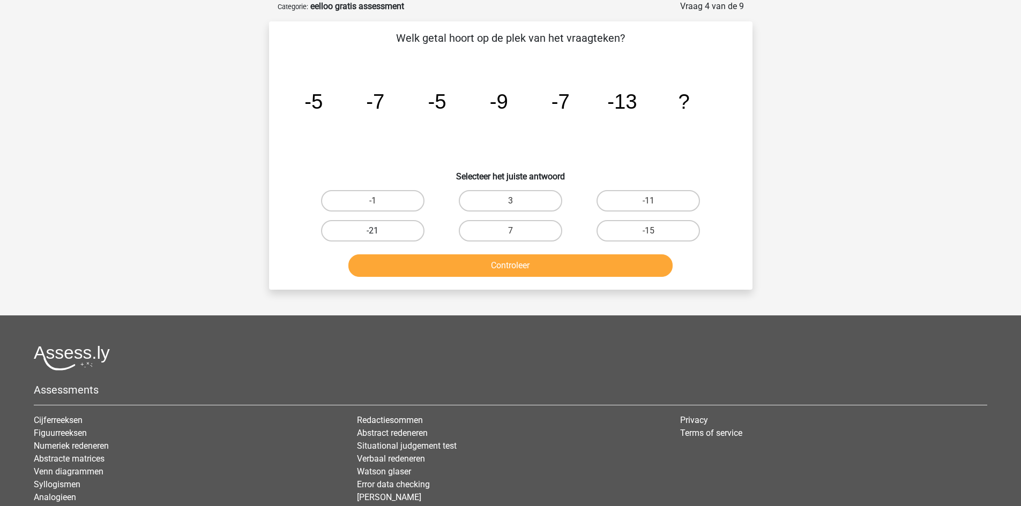
click at [371, 226] on label "-21" at bounding box center [372, 230] width 103 height 21
click at [372, 231] on input "-21" at bounding box center [375, 234] width 7 height 7
radio input "true"
click at [397, 267] on button "Controleer" at bounding box center [510, 265] width 324 height 23
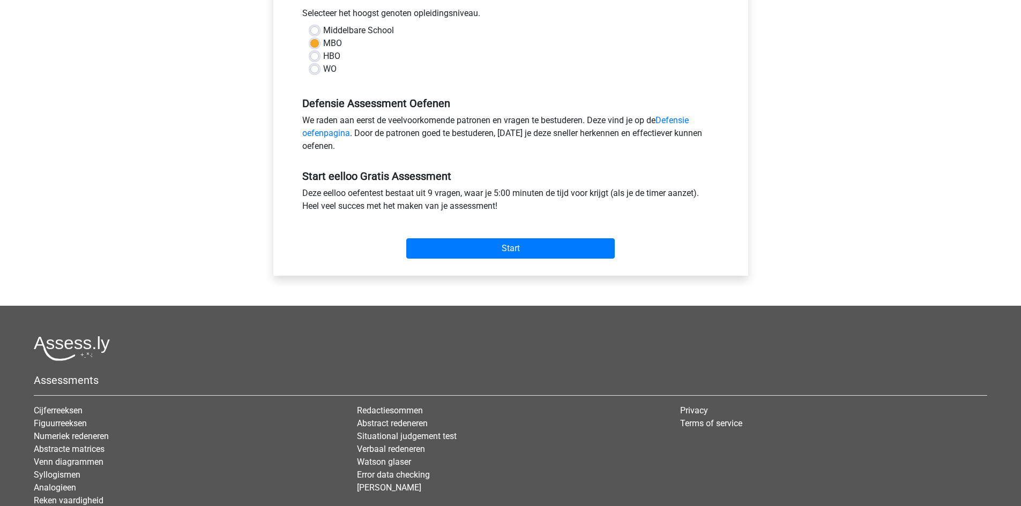
scroll to position [268, 0]
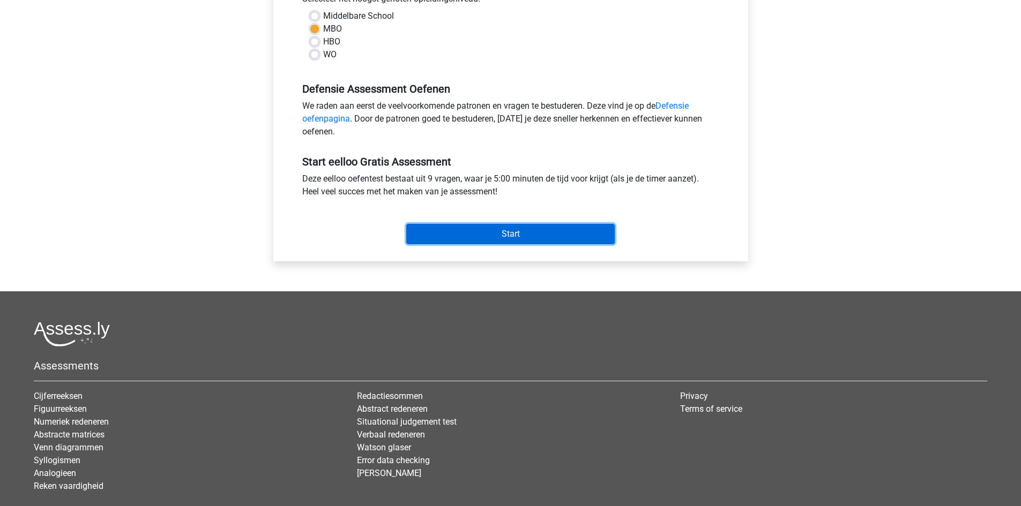
click at [458, 236] on input "Start" at bounding box center [510, 234] width 208 height 20
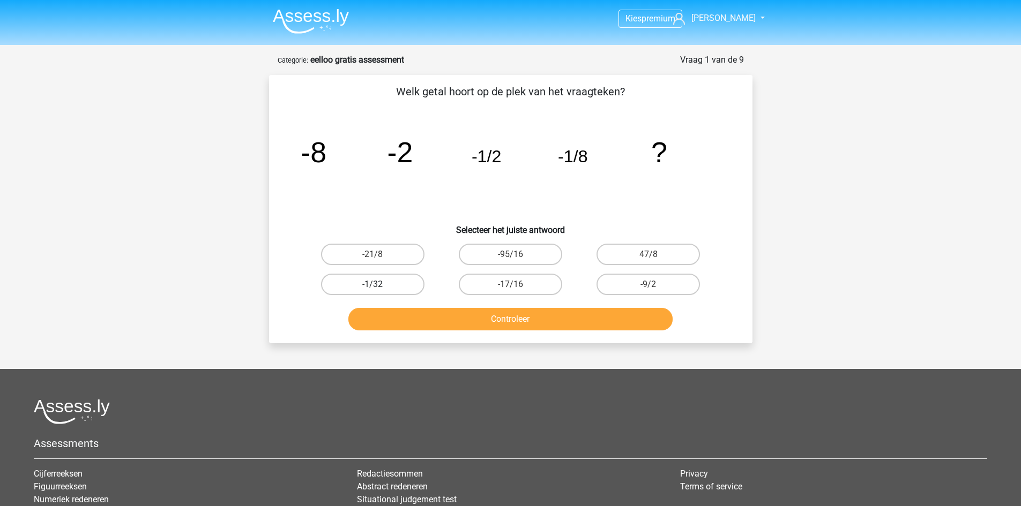
click at [387, 285] on label "-1/32" at bounding box center [372, 284] width 103 height 21
click at [379, 285] on input "-1/32" at bounding box center [375, 287] width 7 height 7
radio input "true"
click at [415, 312] on button "Controleer" at bounding box center [510, 319] width 324 height 23
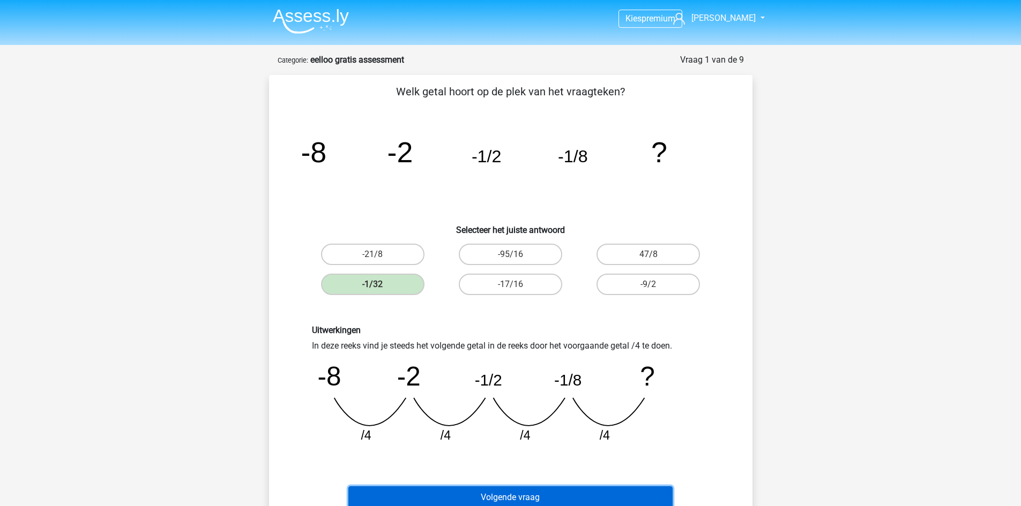
click at [441, 490] on button "Volgende vraag" at bounding box center [510, 497] width 324 height 23
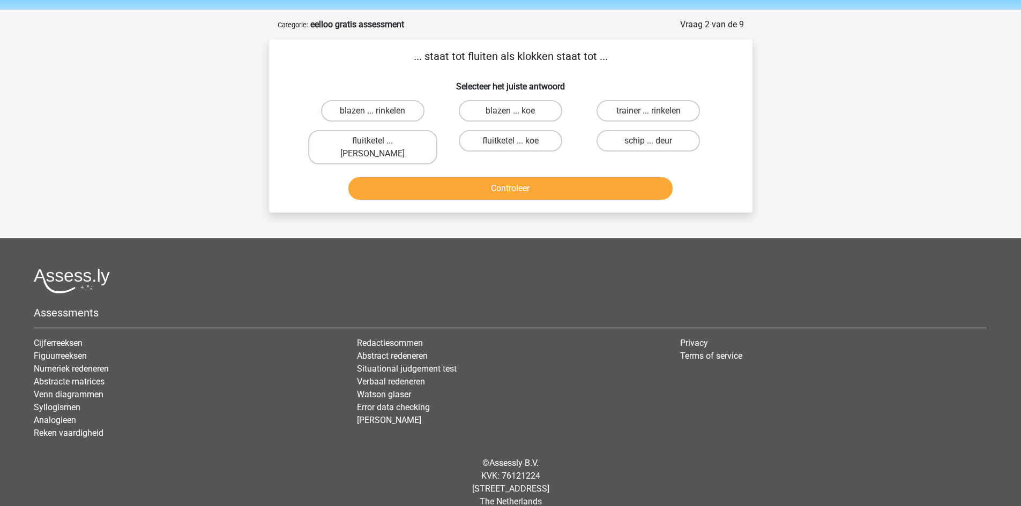
scroll to position [38, 0]
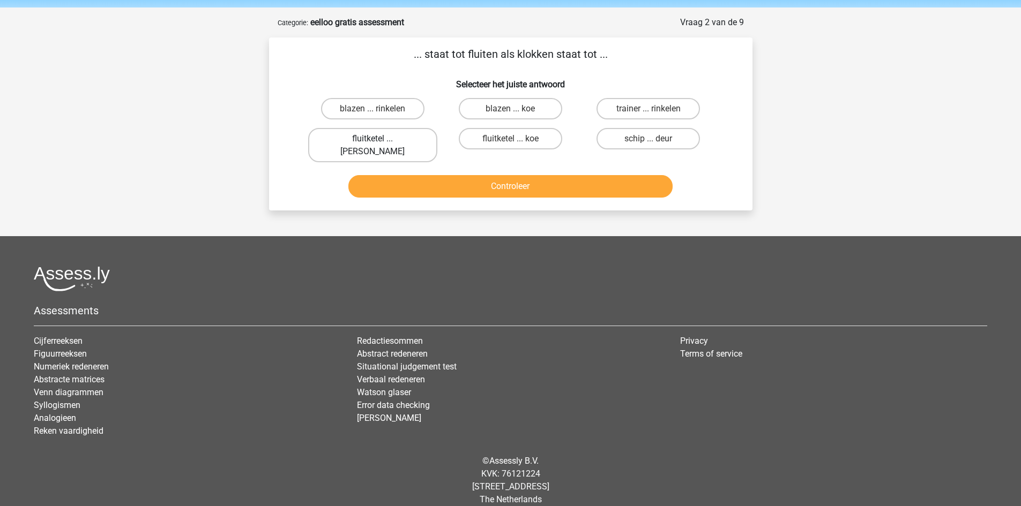
click at [378, 137] on label "fluitketel ... [PERSON_NAME]" at bounding box center [372, 145] width 129 height 34
click at [378, 139] on input "fluitketel ... [PERSON_NAME]" at bounding box center [375, 142] width 7 height 7
radio input "true"
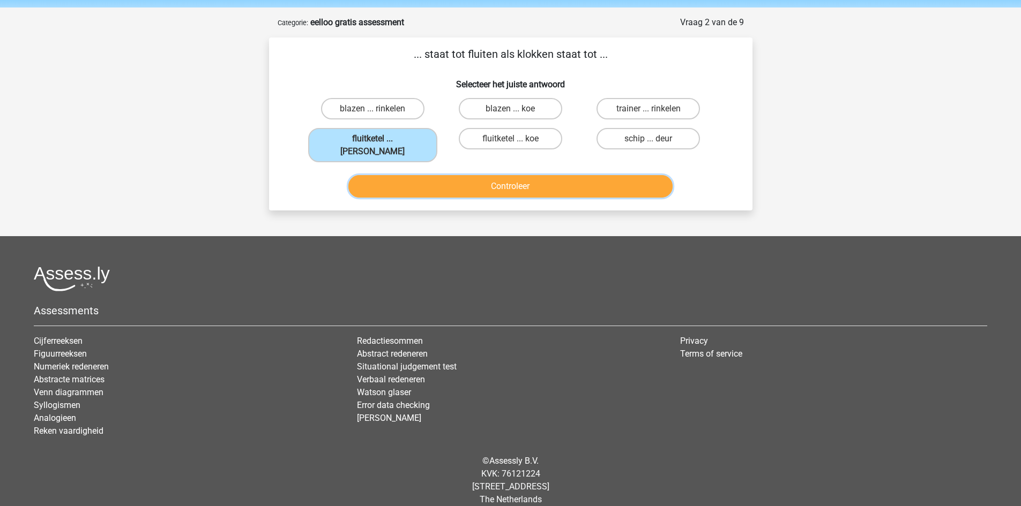
click at [400, 175] on button "Controleer" at bounding box center [510, 186] width 324 height 23
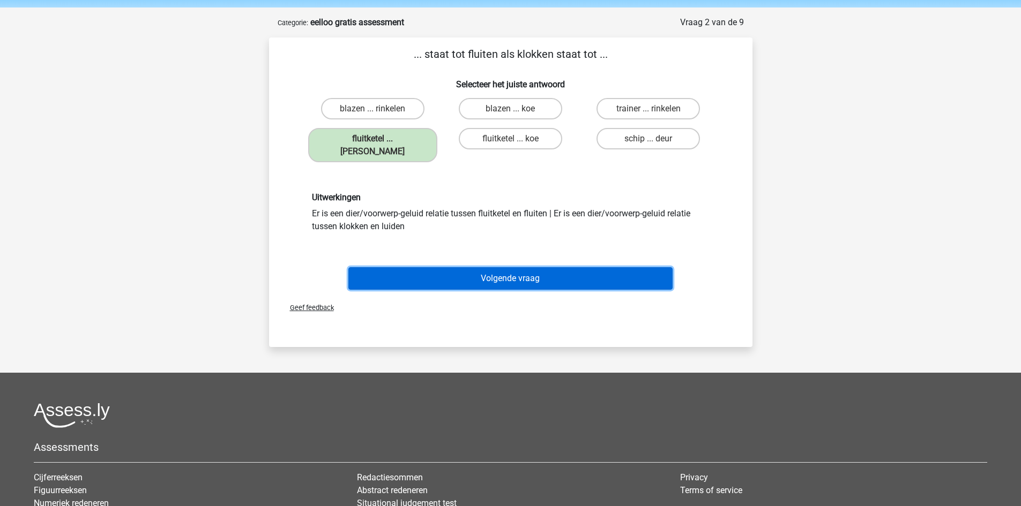
click at [469, 273] on button "Volgende vraag" at bounding box center [510, 278] width 324 height 23
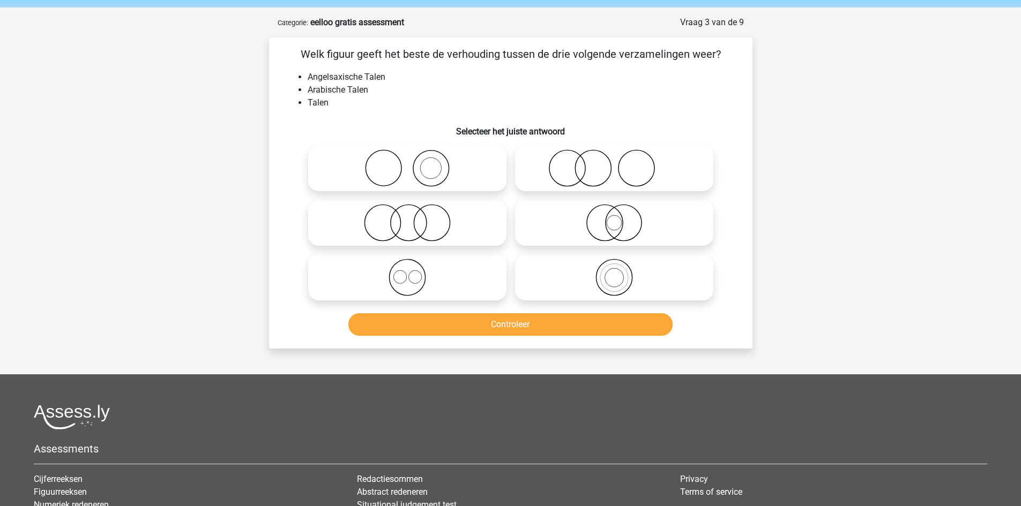
scroll to position [54, 0]
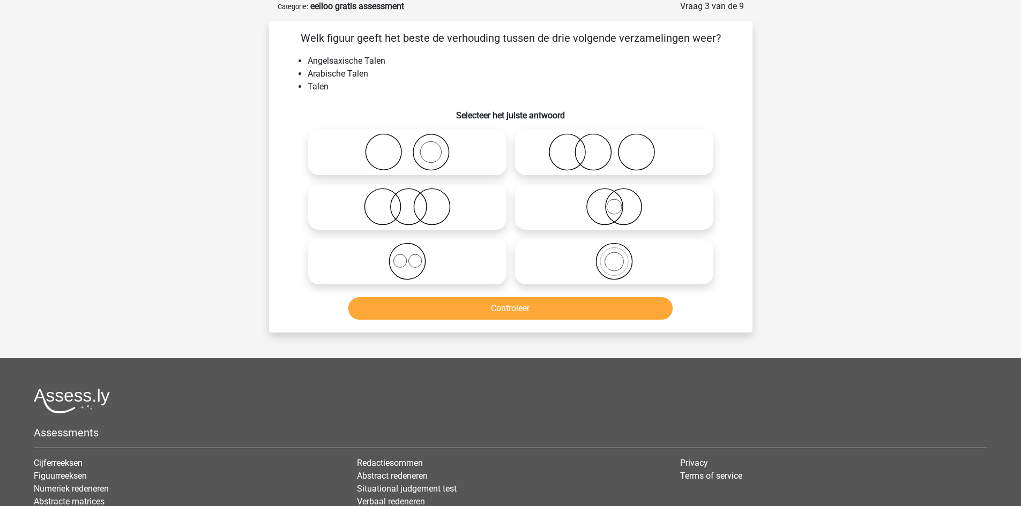
click at [428, 258] on icon at bounding box center [407, 262] width 190 height 38
click at [414, 256] on input "radio" at bounding box center [410, 252] width 7 height 7
radio input "true"
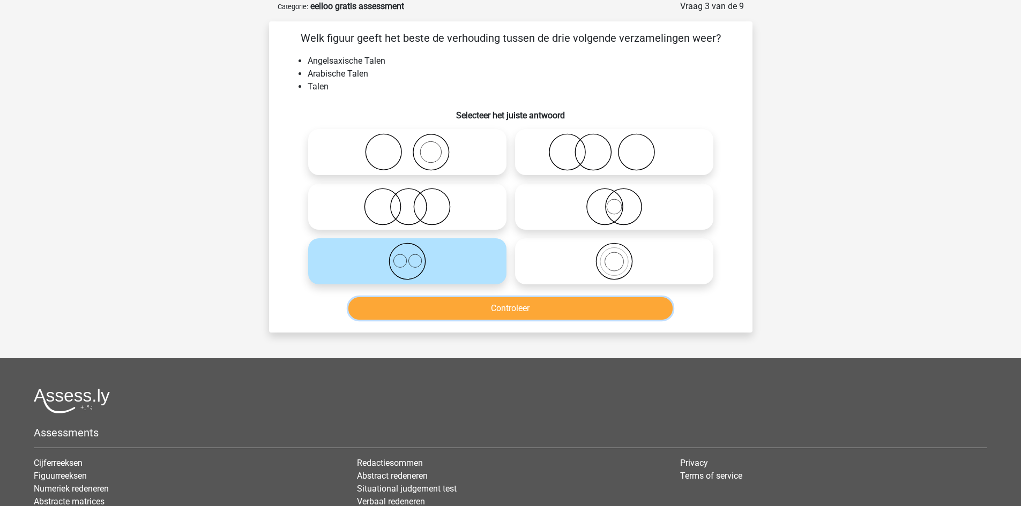
click at [442, 311] on button "Controleer" at bounding box center [510, 308] width 324 height 23
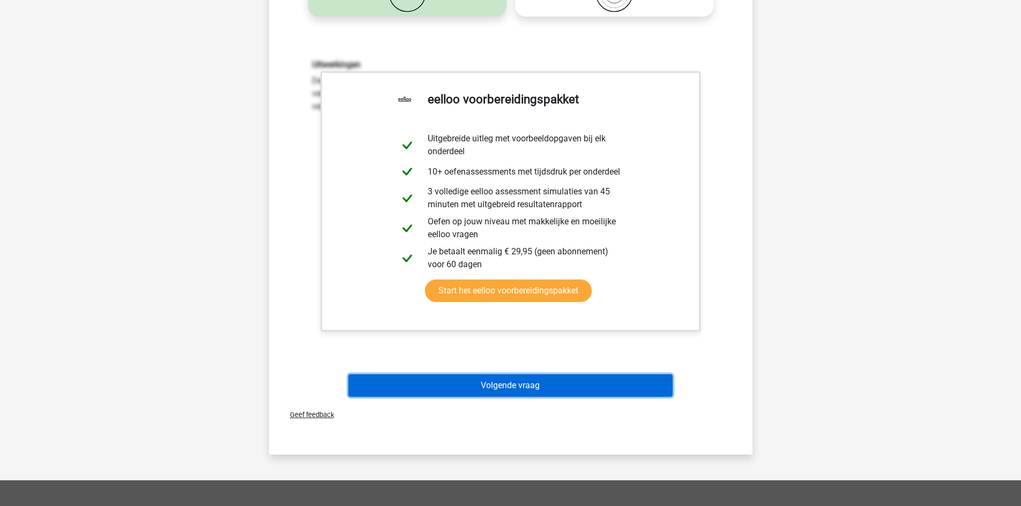
click at [464, 389] on button "Volgende vraag" at bounding box center [510, 385] width 324 height 23
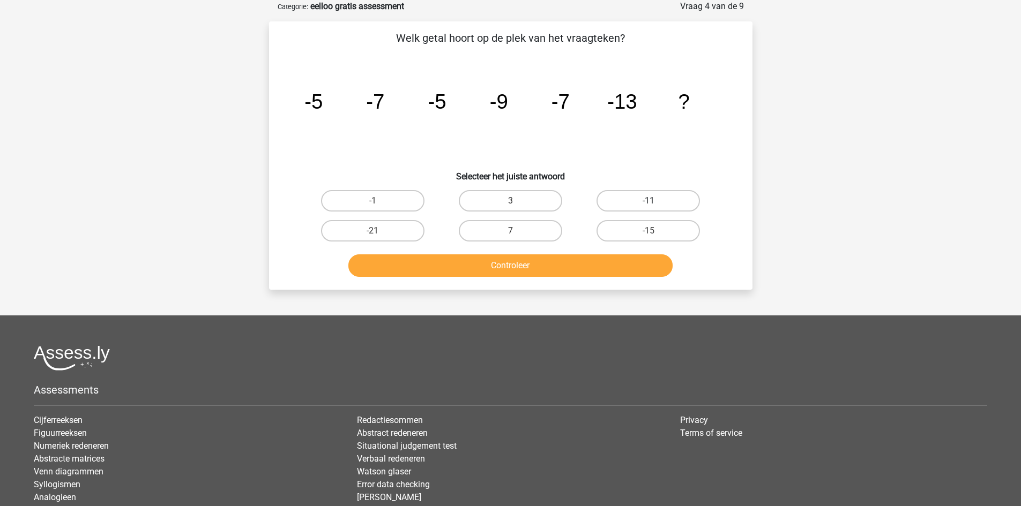
click at [630, 197] on label "-11" at bounding box center [647, 200] width 103 height 21
click at [648, 201] on input "-11" at bounding box center [651, 204] width 7 height 7
radio input "true"
click at [582, 263] on button "Controleer" at bounding box center [510, 265] width 324 height 23
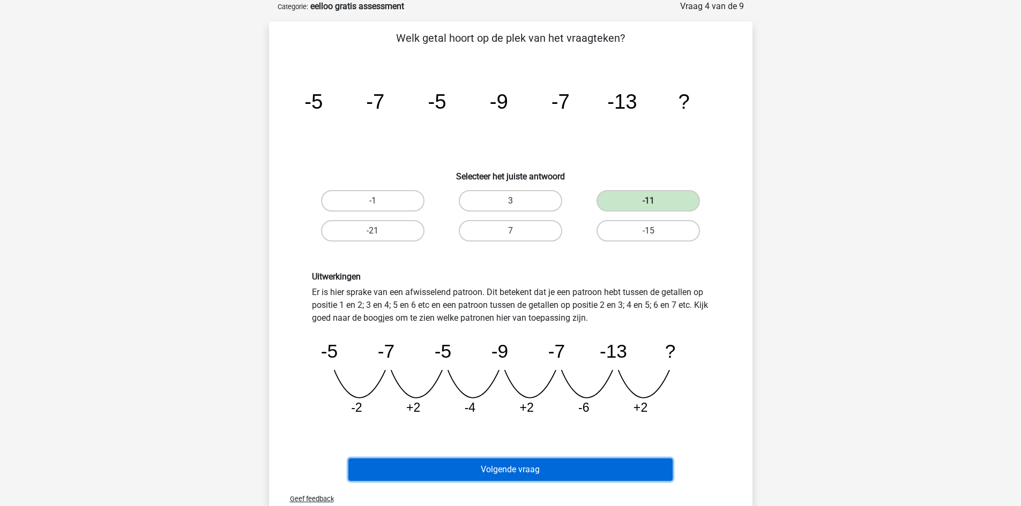
click at [513, 469] on button "Volgende vraag" at bounding box center [510, 470] width 324 height 23
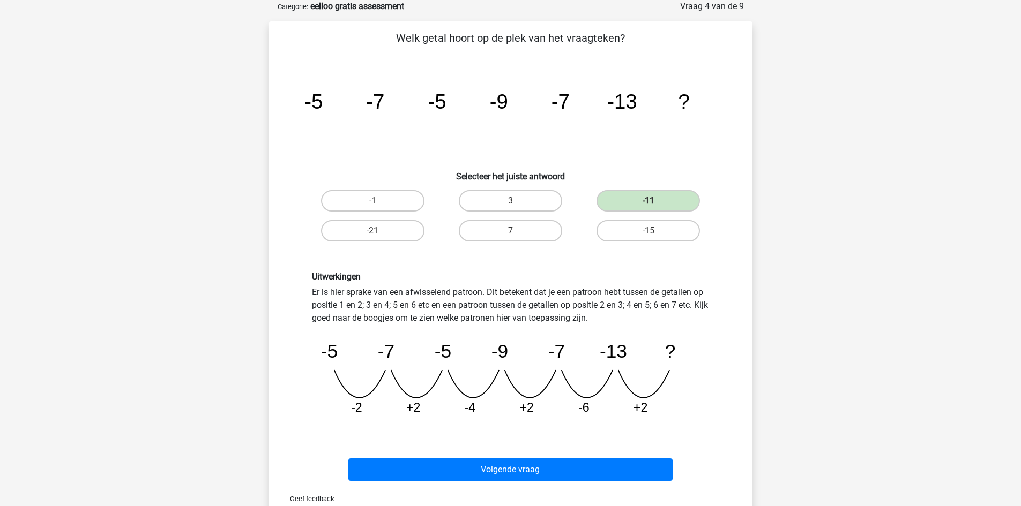
scroll to position [38, 0]
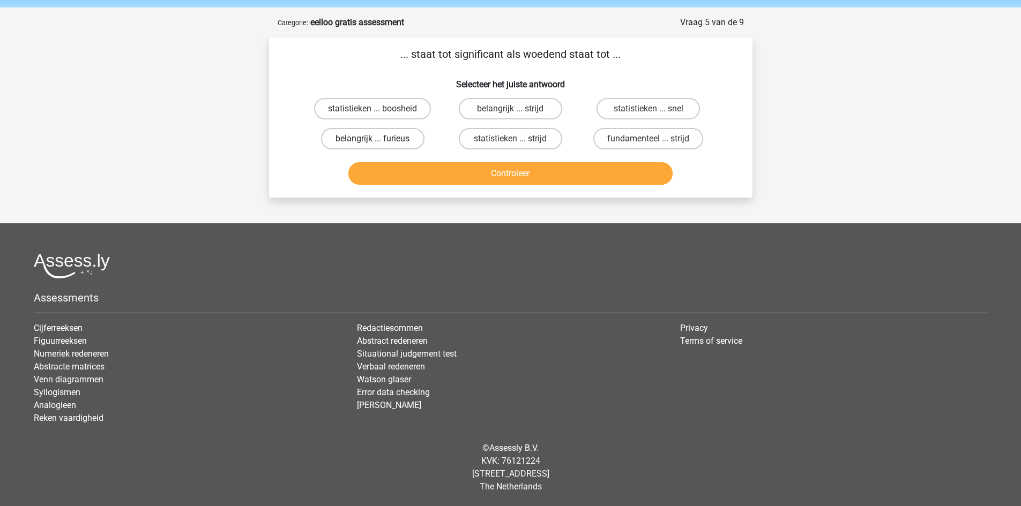
click at [383, 139] on label "belangrijk ... furieus" at bounding box center [372, 138] width 103 height 21
click at [379, 139] on input "belangrijk ... furieus" at bounding box center [375, 142] width 7 height 7
radio input "true"
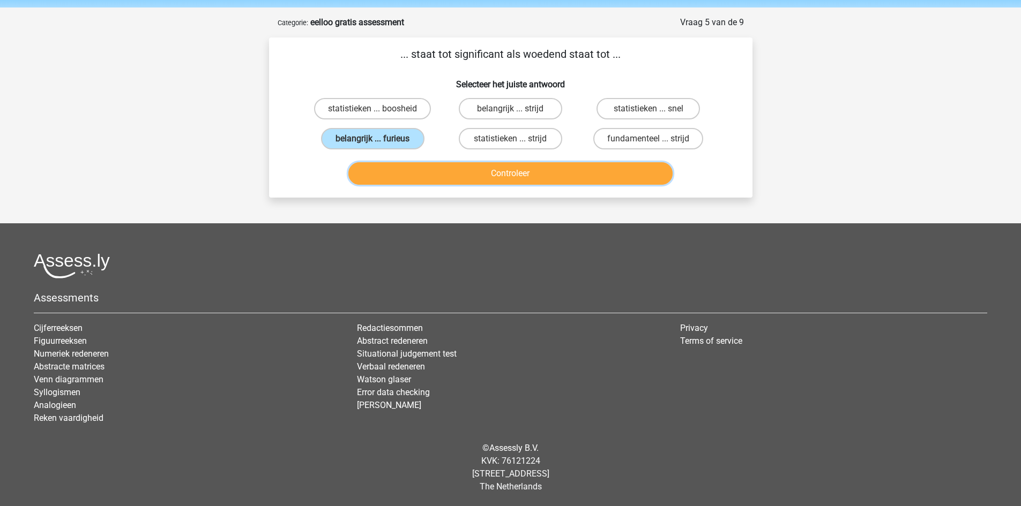
click at [474, 169] on button "Controleer" at bounding box center [510, 173] width 324 height 23
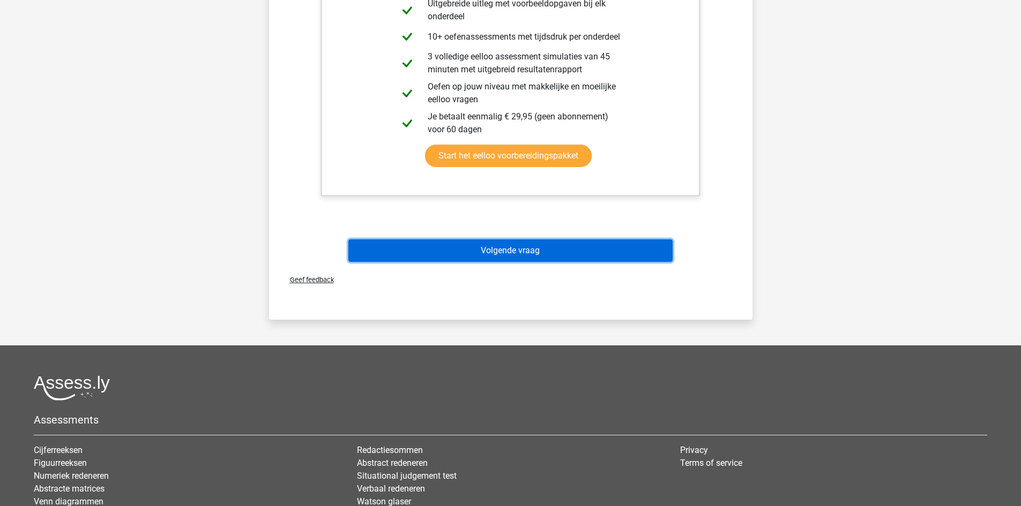
click at [508, 246] on button "Volgende vraag" at bounding box center [510, 250] width 324 height 23
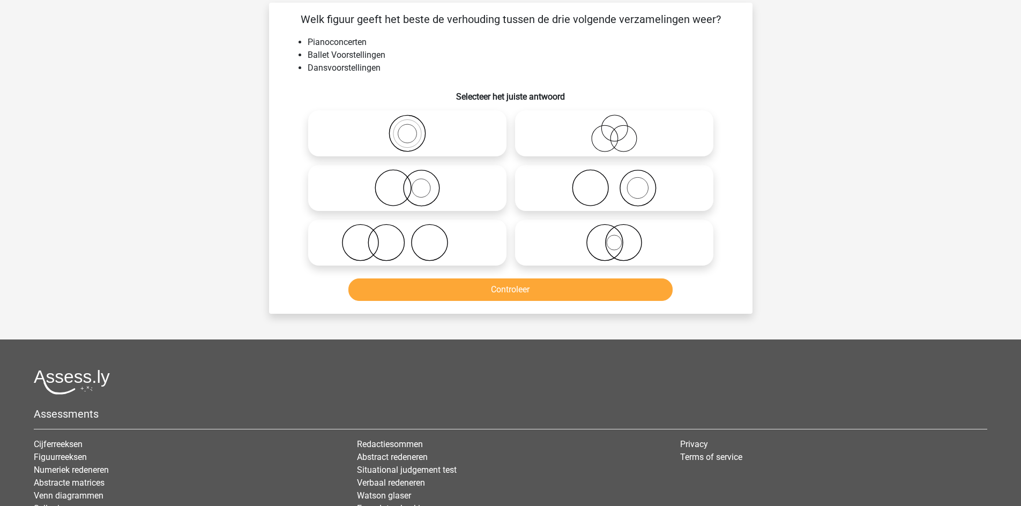
scroll to position [54, 0]
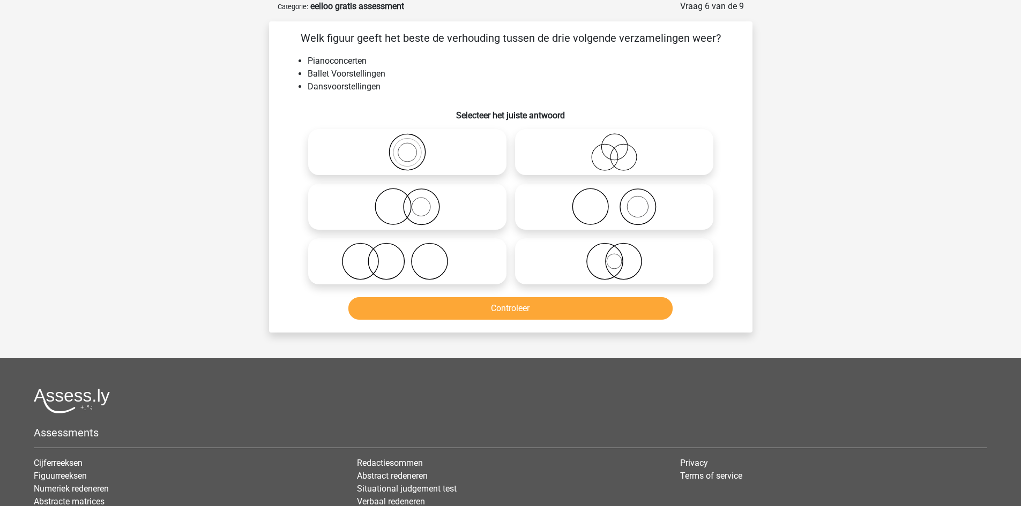
click at [459, 251] on icon at bounding box center [407, 262] width 190 height 38
click at [414, 251] on input "radio" at bounding box center [410, 252] width 7 height 7
radio input "true"
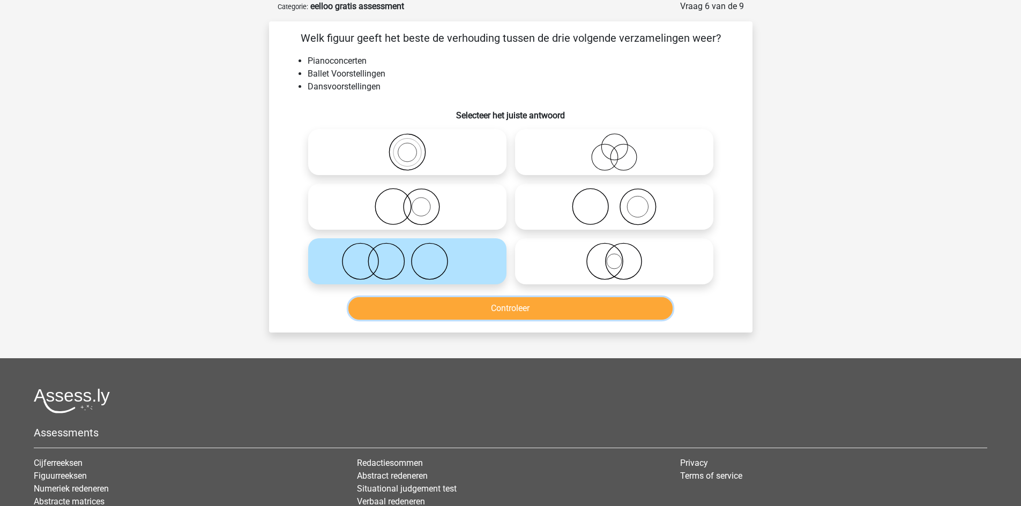
click at [455, 316] on button "Controleer" at bounding box center [510, 308] width 324 height 23
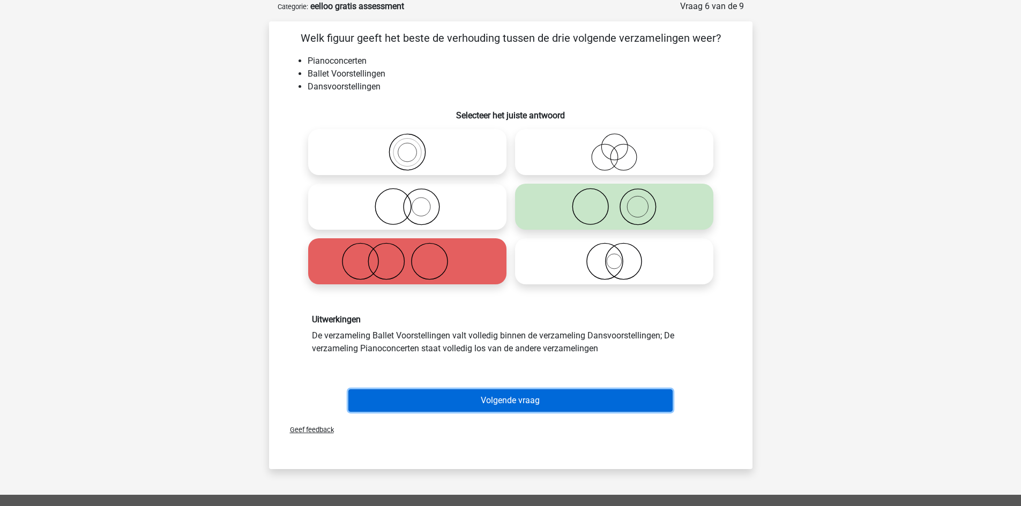
click at [543, 393] on button "Volgende vraag" at bounding box center [510, 400] width 324 height 23
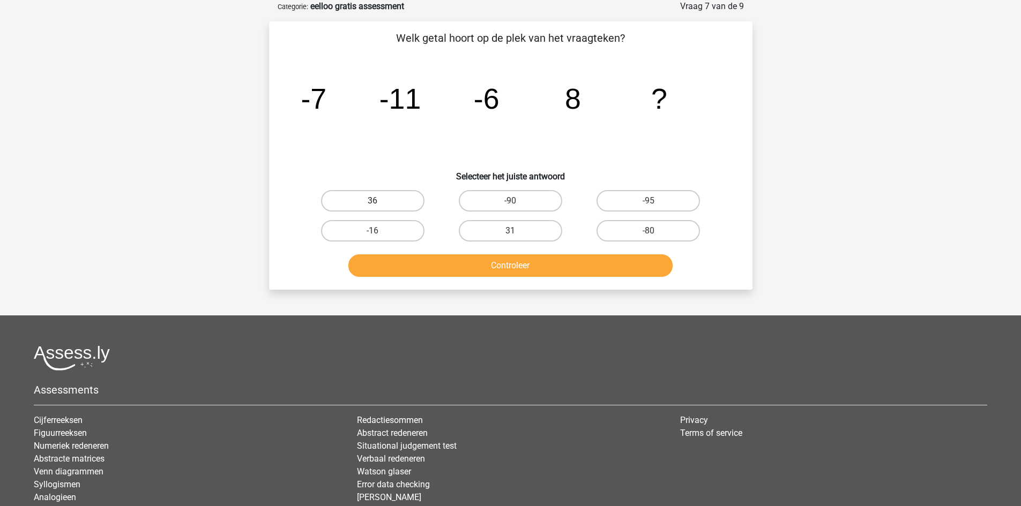
click at [400, 208] on label "36" at bounding box center [372, 200] width 103 height 21
click at [379, 208] on input "36" at bounding box center [375, 204] width 7 height 7
radio input "true"
click at [424, 260] on button "Controleer" at bounding box center [510, 265] width 324 height 23
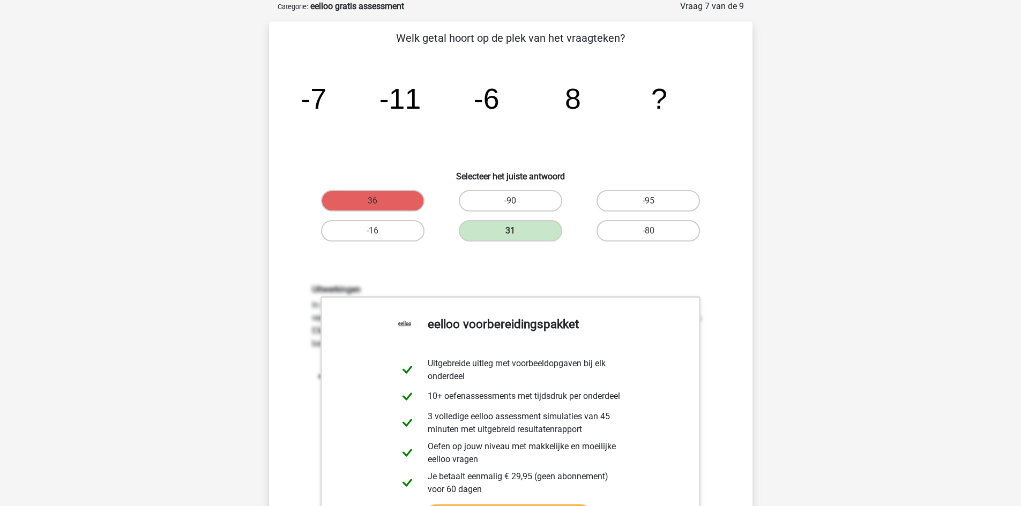
scroll to position [321, 0]
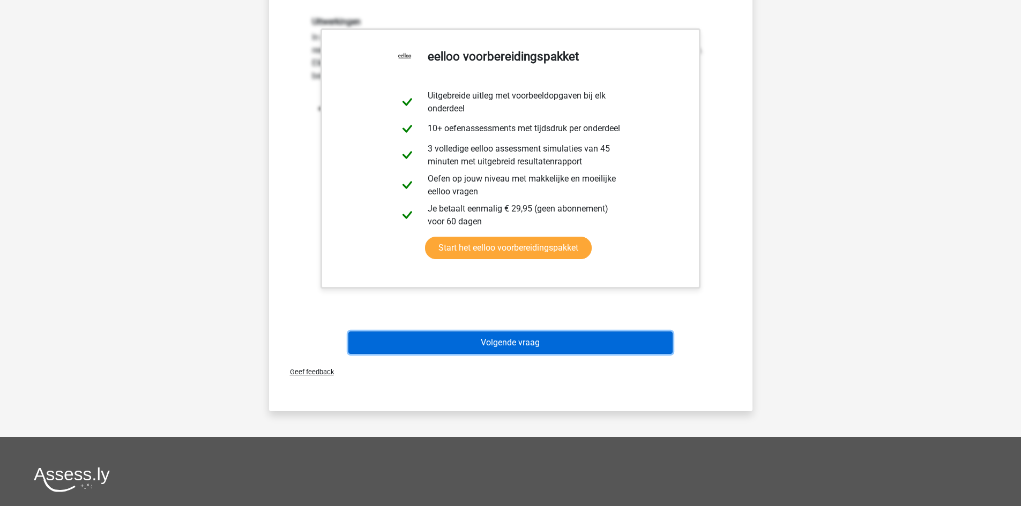
click at [487, 344] on button "Volgende vraag" at bounding box center [510, 343] width 324 height 23
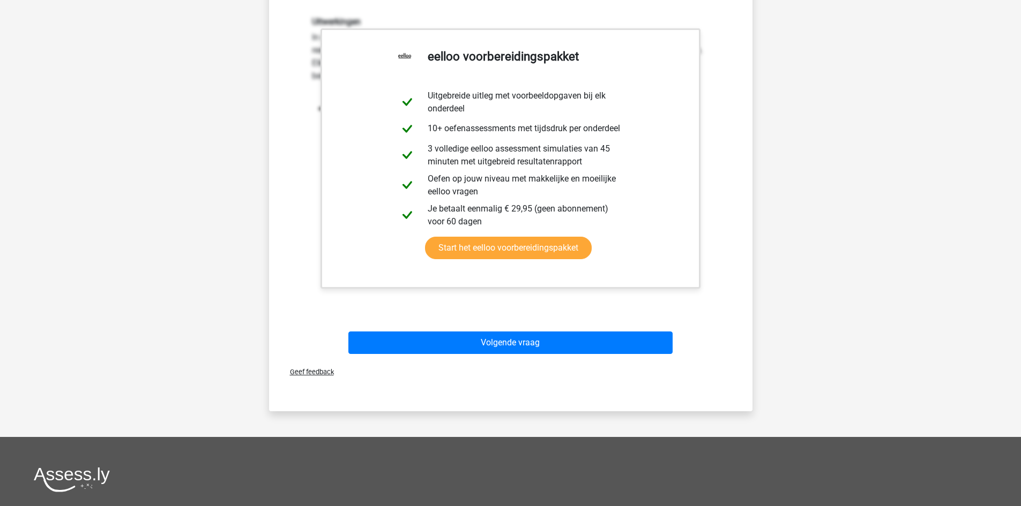
scroll to position [38, 0]
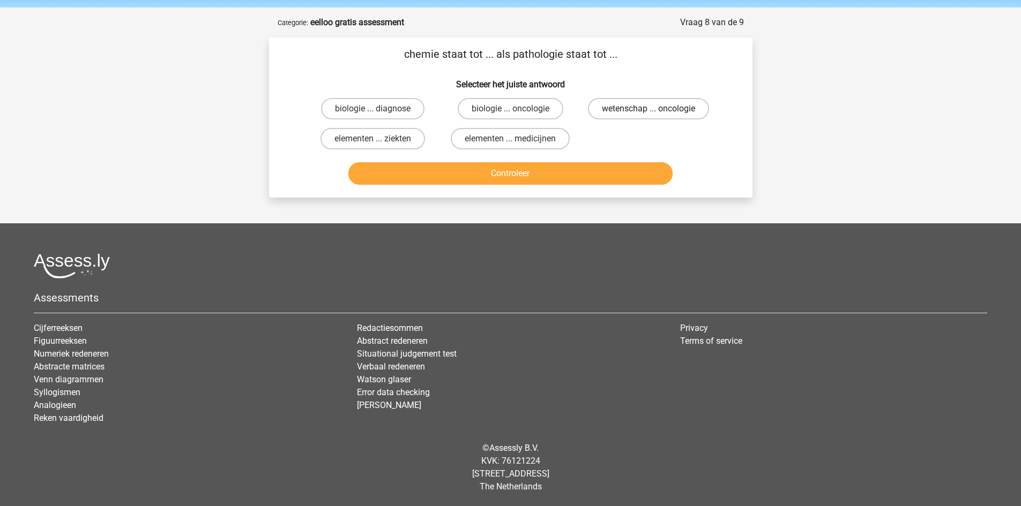
click at [643, 103] on label "wetenschap ... oncologie" at bounding box center [648, 108] width 121 height 21
click at [648, 109] on input "wetenschap ... oncologie" at bounding box center [651, 112] width 7 height 7
radio input "true"
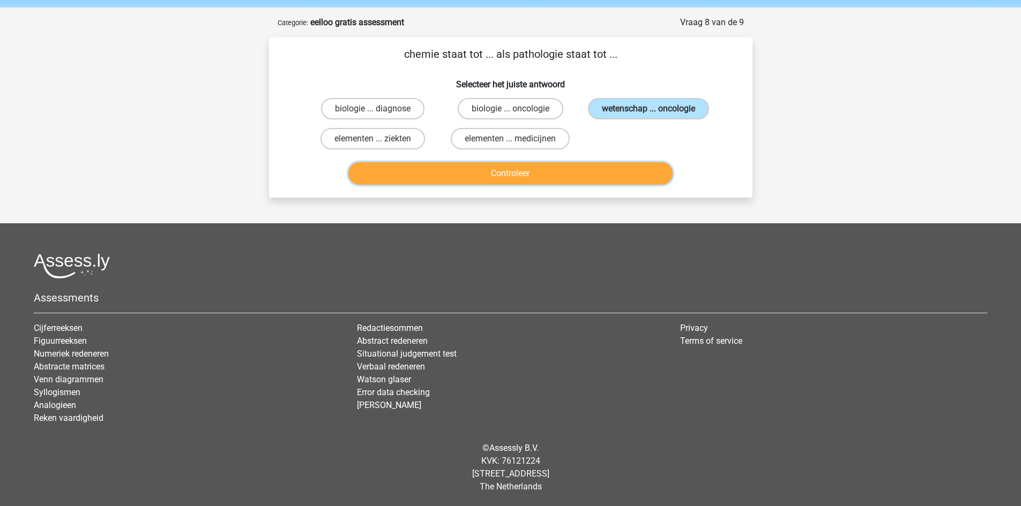
click at [585, 175] on button "Controleer" at bounding box center [510, 173] width 324 height 23
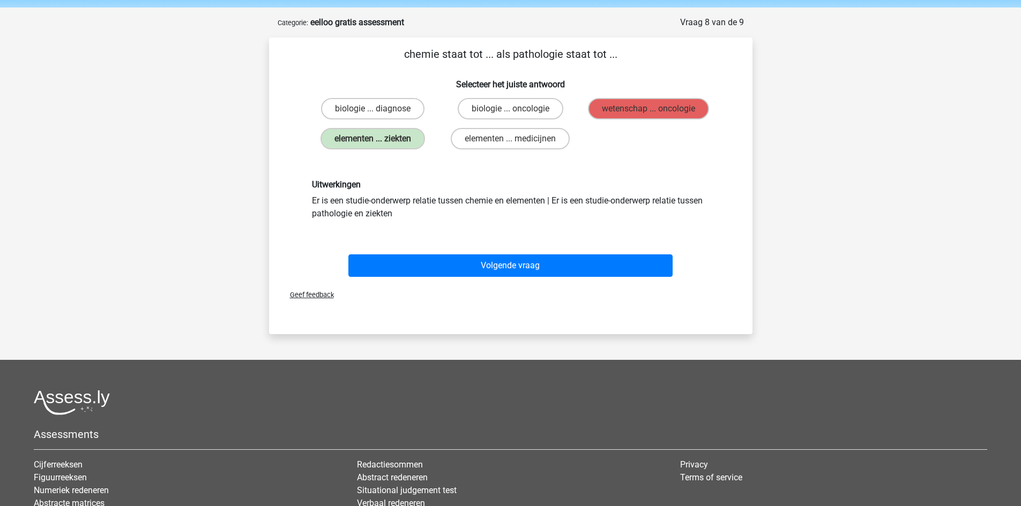
click at [498, 281] on div "Volgende vraag" at bounding box center [511, 267] width 414 height 27
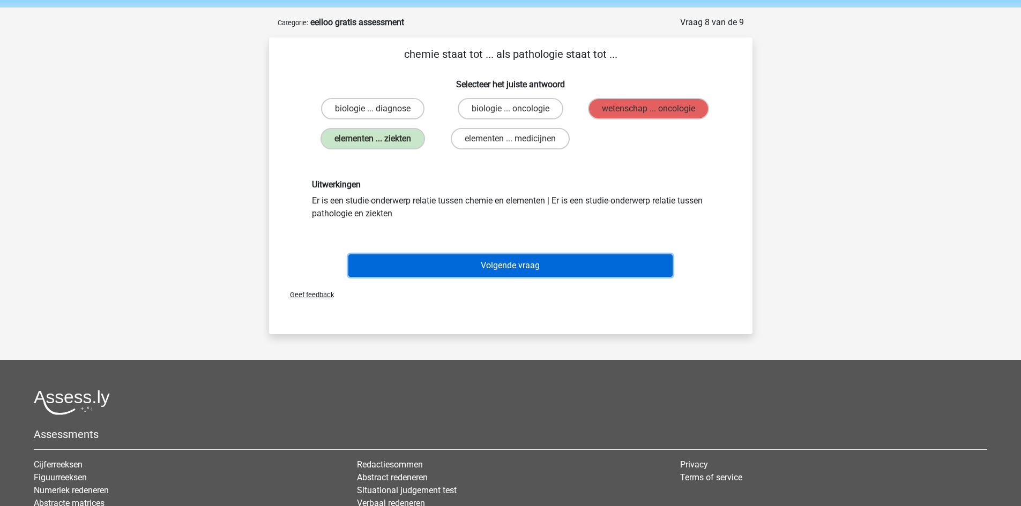
click at [497, 272] on button "Volgende vraag" at bounding box center [510, 265] width 324 height 23
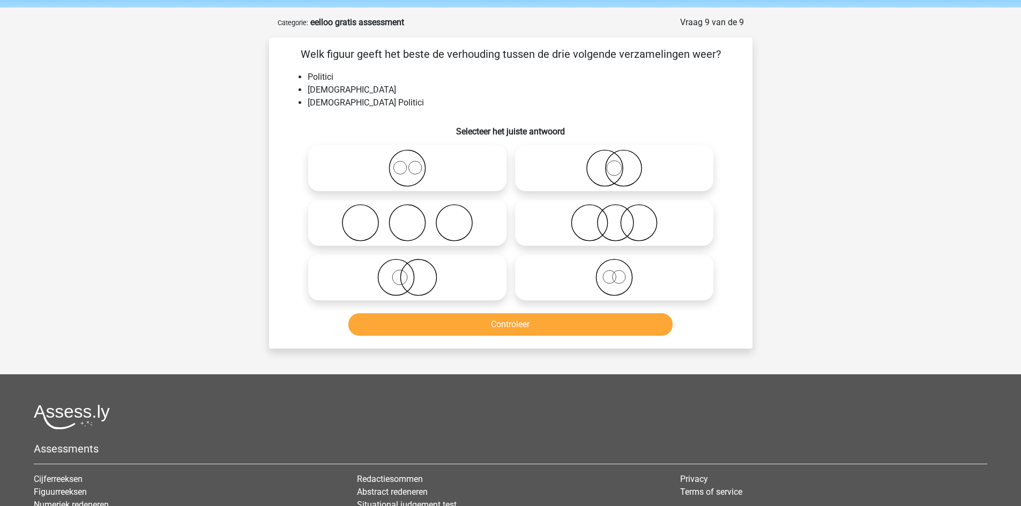
scroll to position [54, 0]
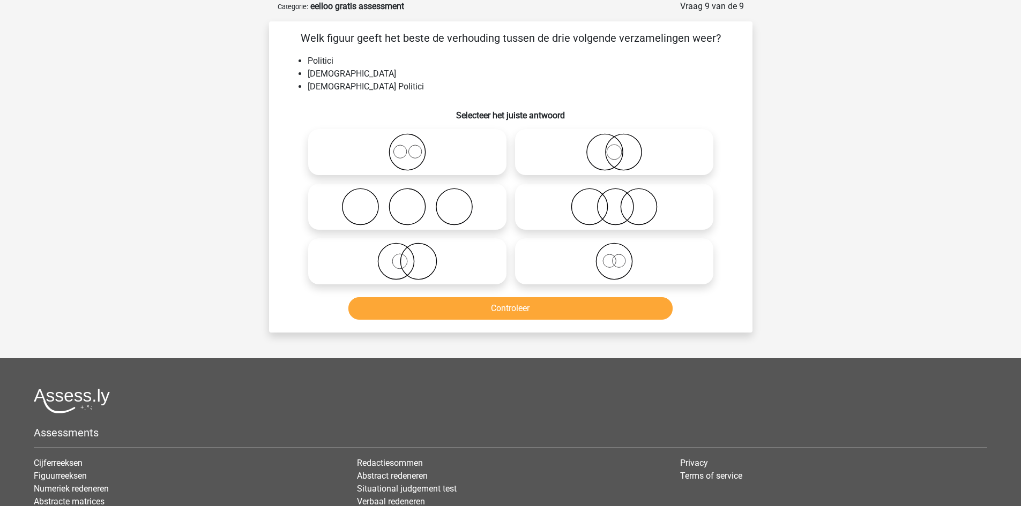
drag, startPoint x: 579, startPoint y: 262, endPoint x: 576, endPoint y: 282, distance: 20.5
click at [579, 263] on icon at bounding box center [614, 262] width 190 height 38
click at [614, 256] on input "radio" at bounding box center [617, 252] width 7 height 7
radio input "true"
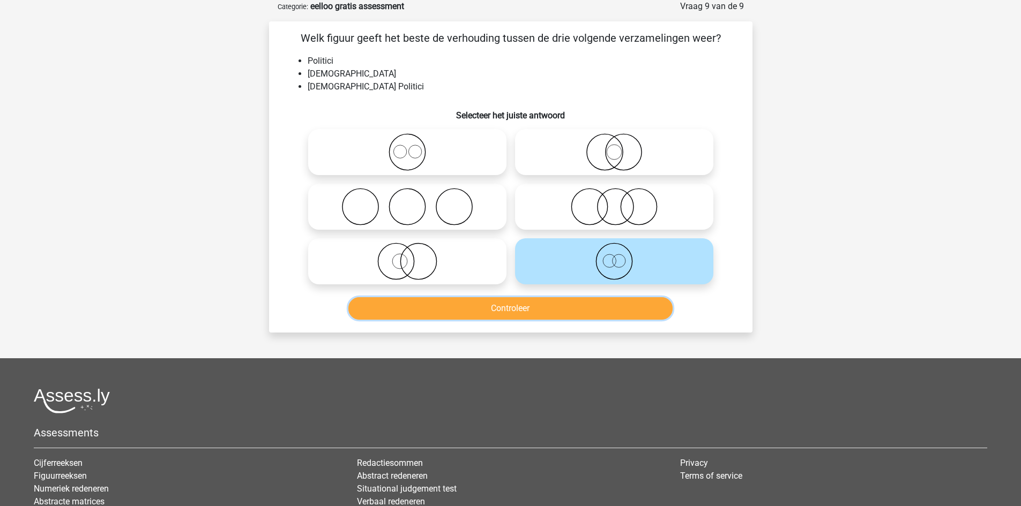
click at [566, 313] on button "Controleer" at bounding box center [510, 308] width 324 height 23
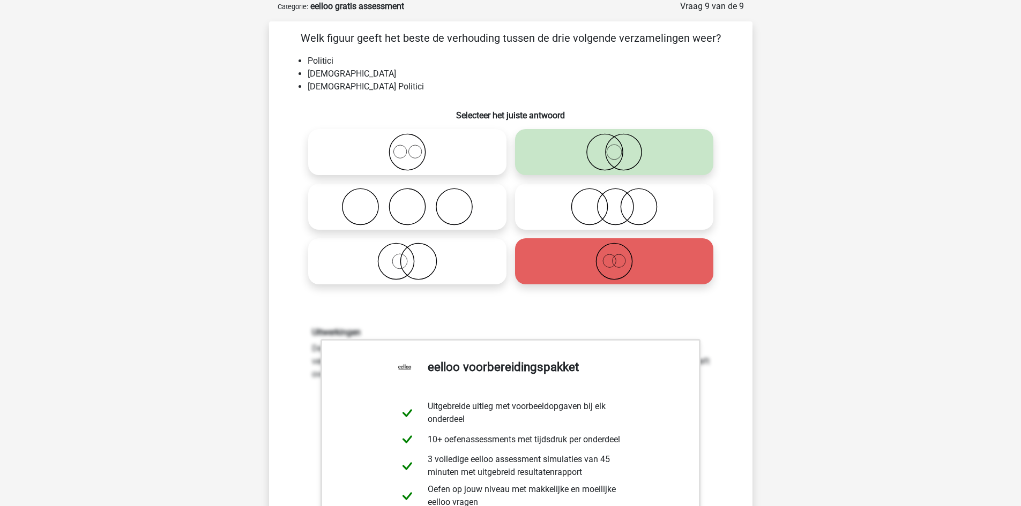
scroll to position [321, 0]
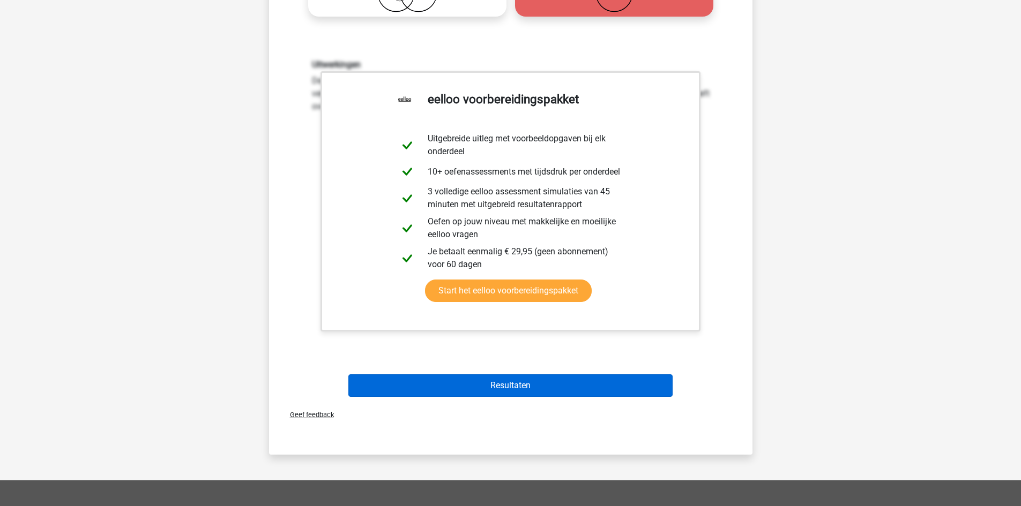
click at [529, 377] on div "Resultaten" at bounding box center [510, 383] width 449 height 35
click at [522, 387] on button "Resultaten" at bounding box center [510, 385] width 324 height 23
click at [523, 375] on button "Resultaten" at bounding box center [510, 385] width 324 height 23
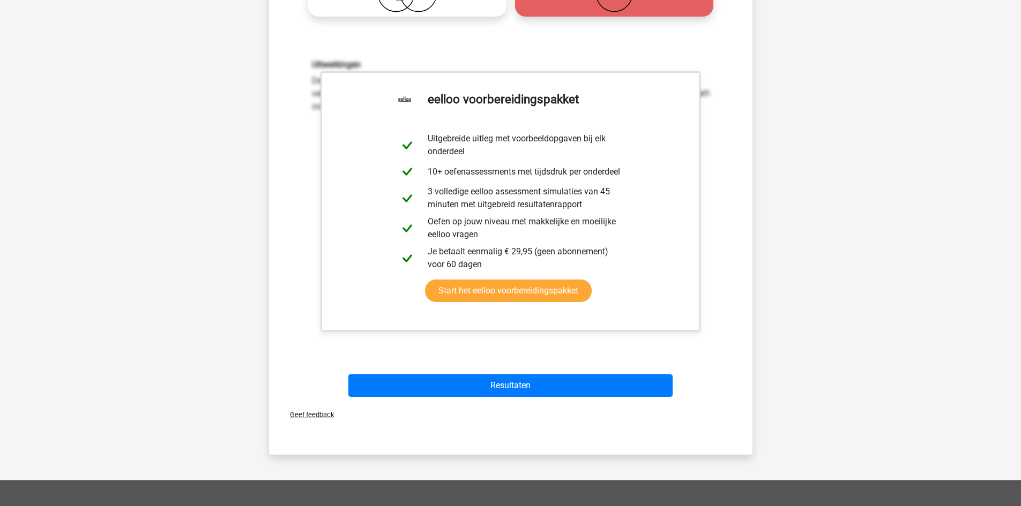
click at [519, 369] on div "Resultaten" at bounding box center [510, 383] width 449 height 35
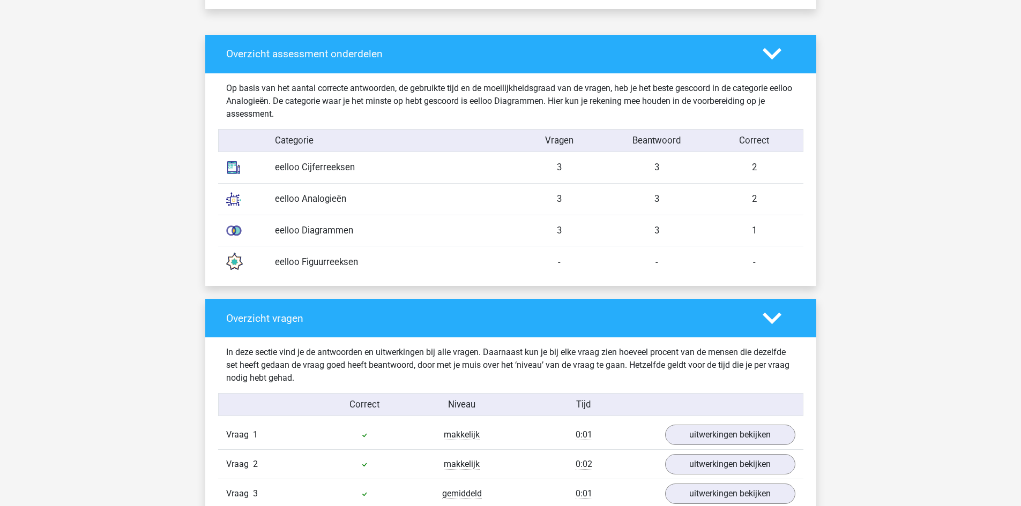
scroll to position [1071, 0]
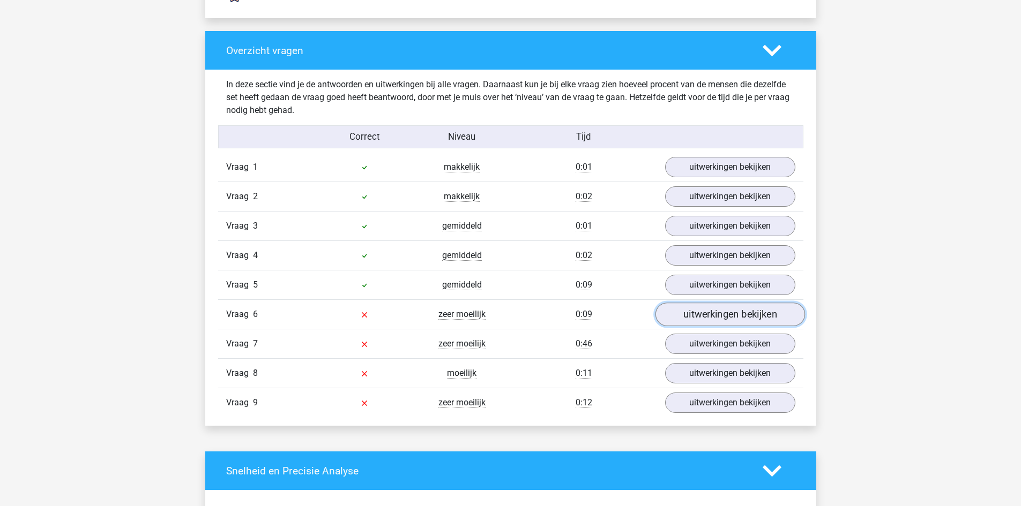
click at [688, 318] on link "uitwerkingen bekijken" at bounding box center [729, 315] width 149 height 24
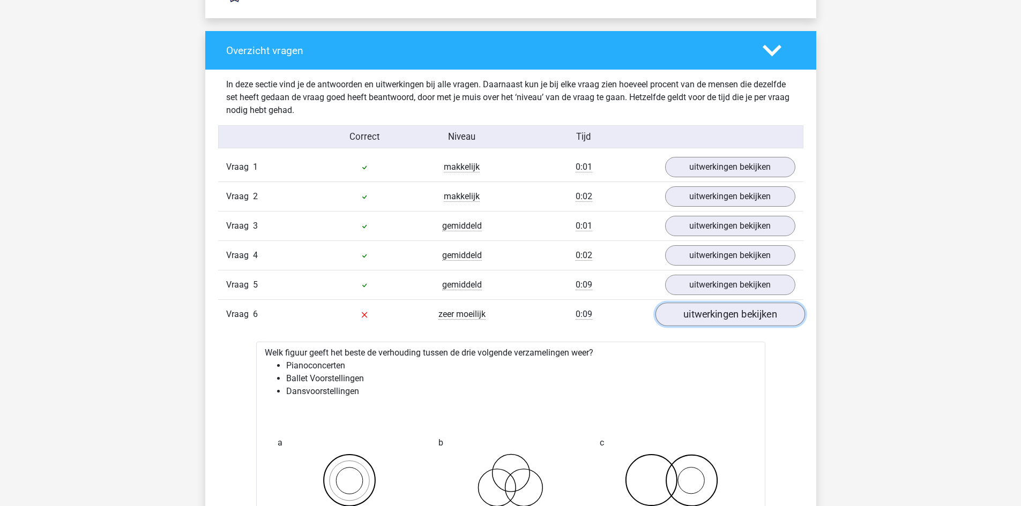
click at [688, 318] on link "uitwerkingen bekijken" at bounding box center [729, 315] width 149 height 24
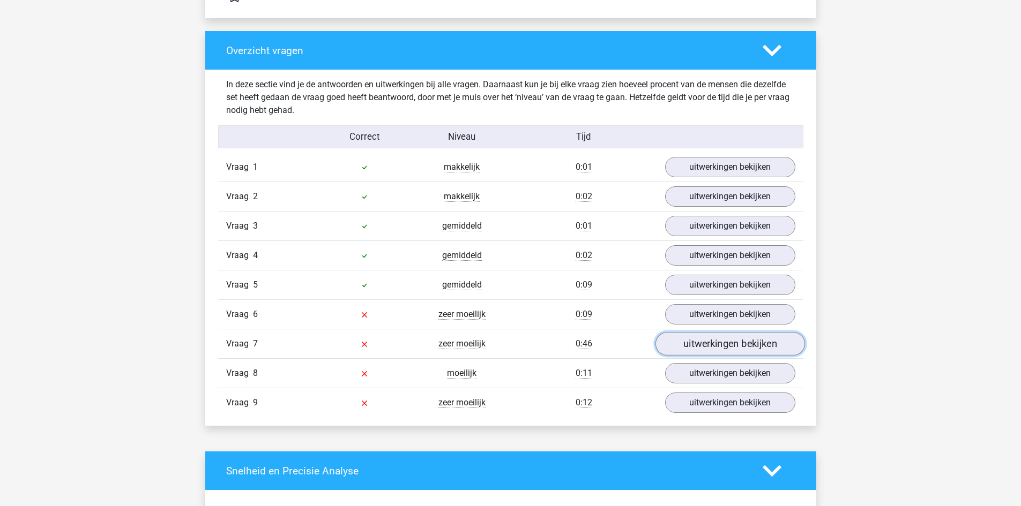
click at [710, 347] on link "uitwerkingen bekijken" at bounding box center [729, 345] width 149 height 24
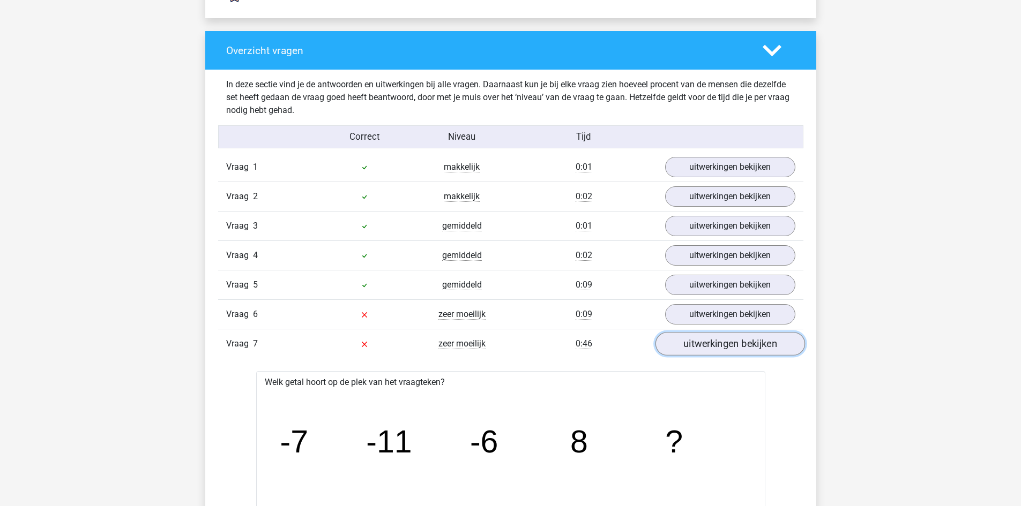
click at [710, 347] on link "uitwerkingen bekijken" at bounding box center [729, 345] width 149 height 24
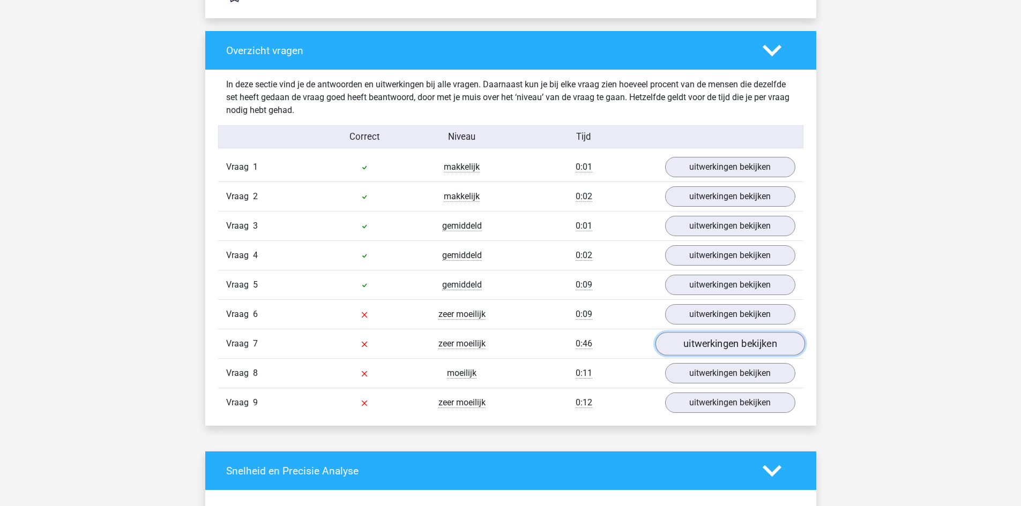
click at [701, 344] on link "uitwerkingen bekijken" at bounding box center [729, 345] width 149 height 24
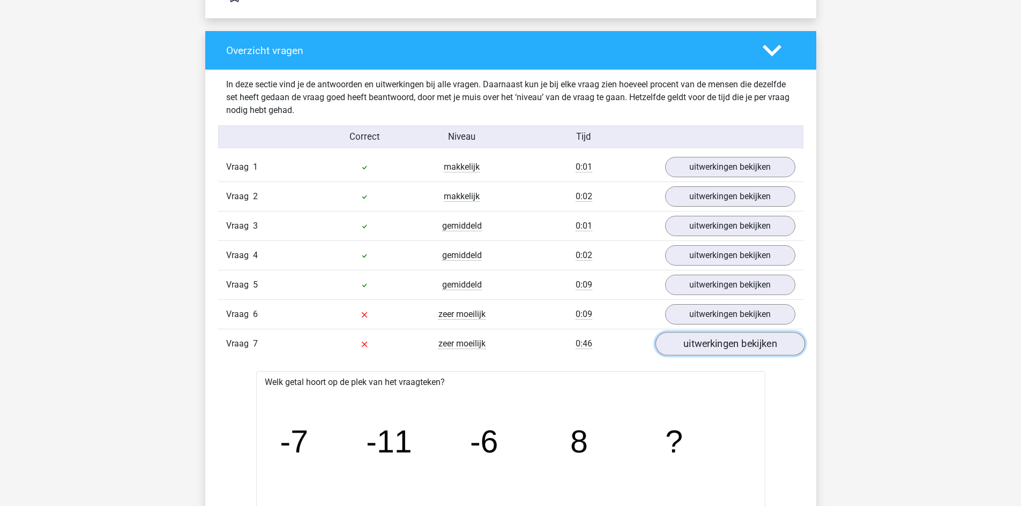
click at [717, 352] on link "uitwerkingen bekijken" at bounding box center [729, 345] width 149 height 24
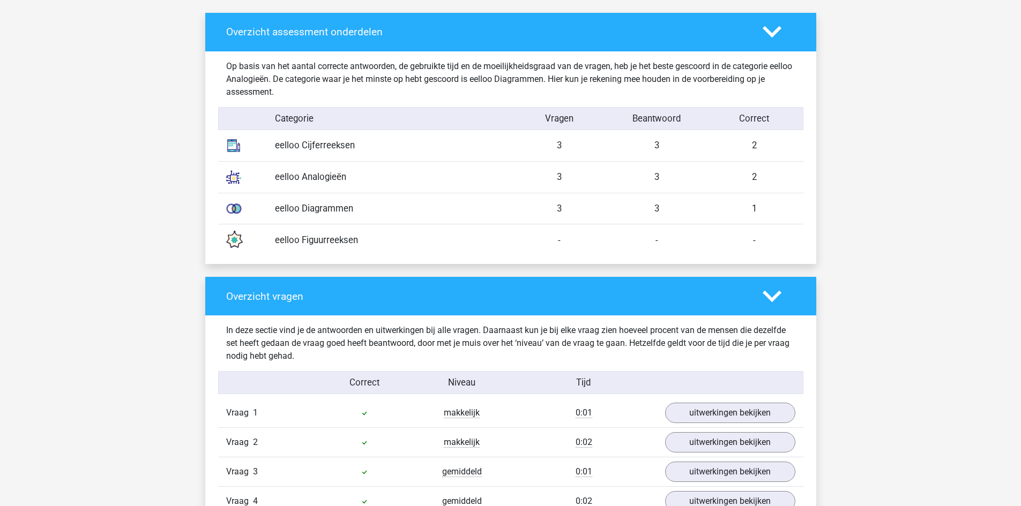
scroll to position [804, 0]
